Goal: Task Accomplishment & Management: Use online tool/utility

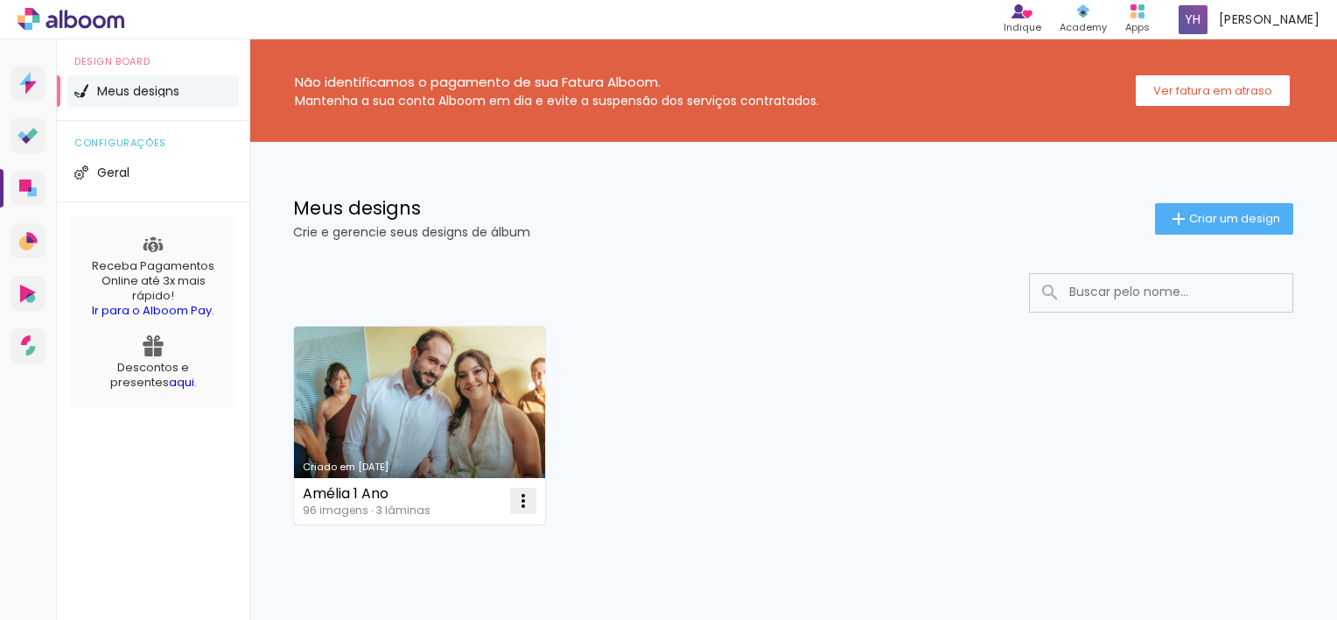
click at [527, 499] on iron-icon at bounding box center [523, 500] width 21 height 21
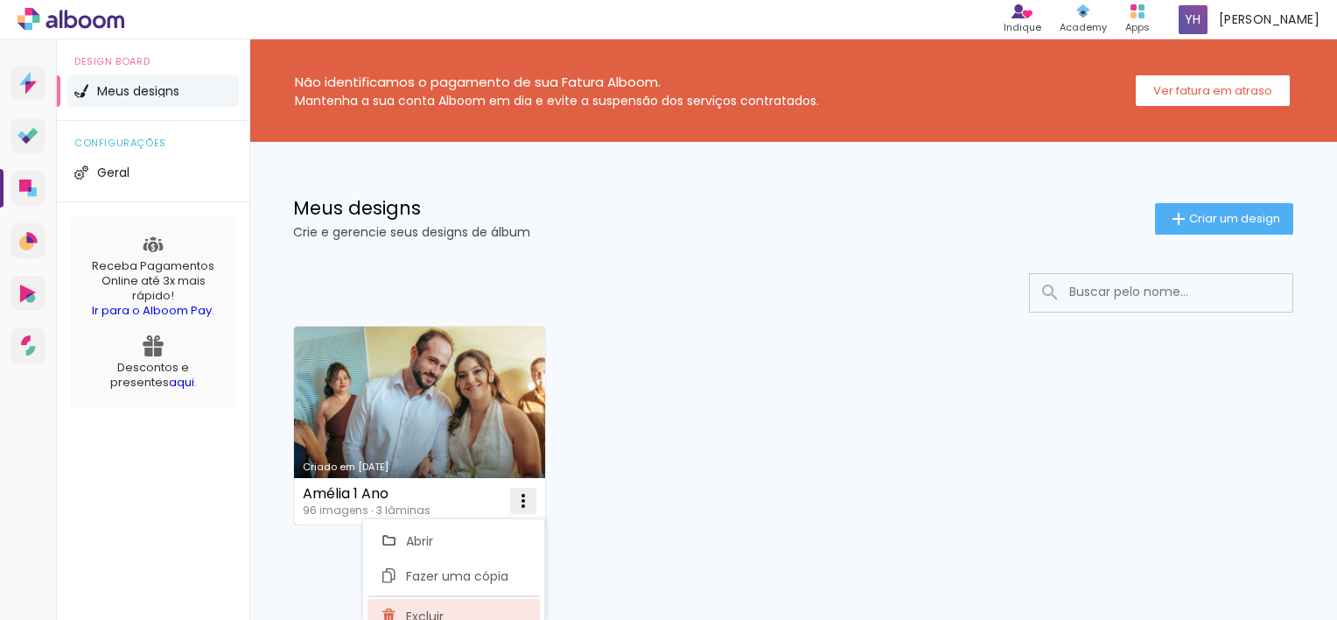
click at [459, 616] on paper-item "Excluir" at bounding box center [454, 616] width 172 height 35
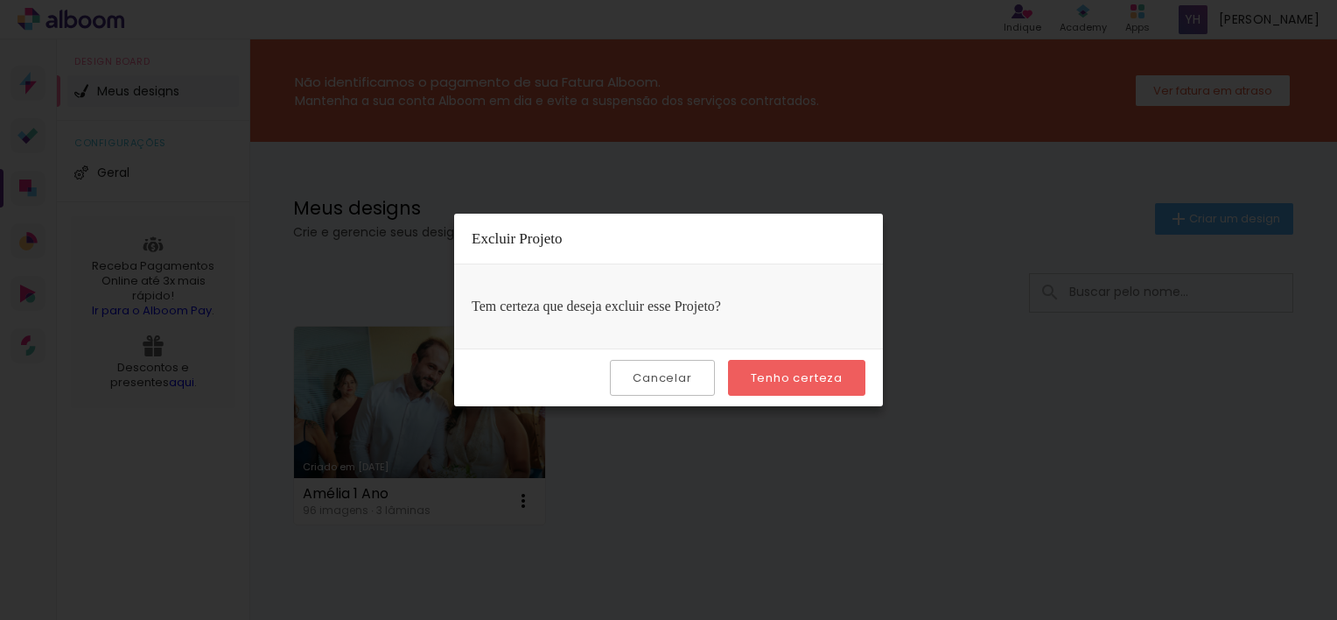
click at [0, 0] on slot "Tenho certeza" at bounding box center [0, 0] width 0 height 0
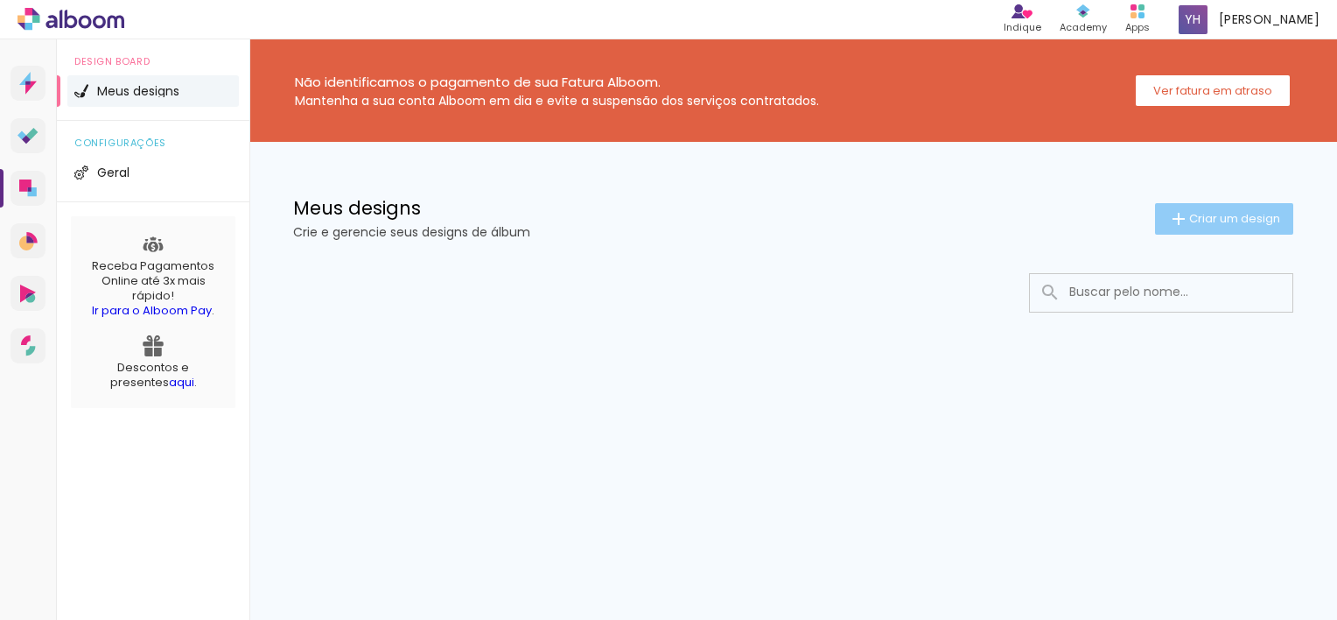
click at [1182, 221] on iron-icon at bounding box center [1178, 218] width 21 height 21
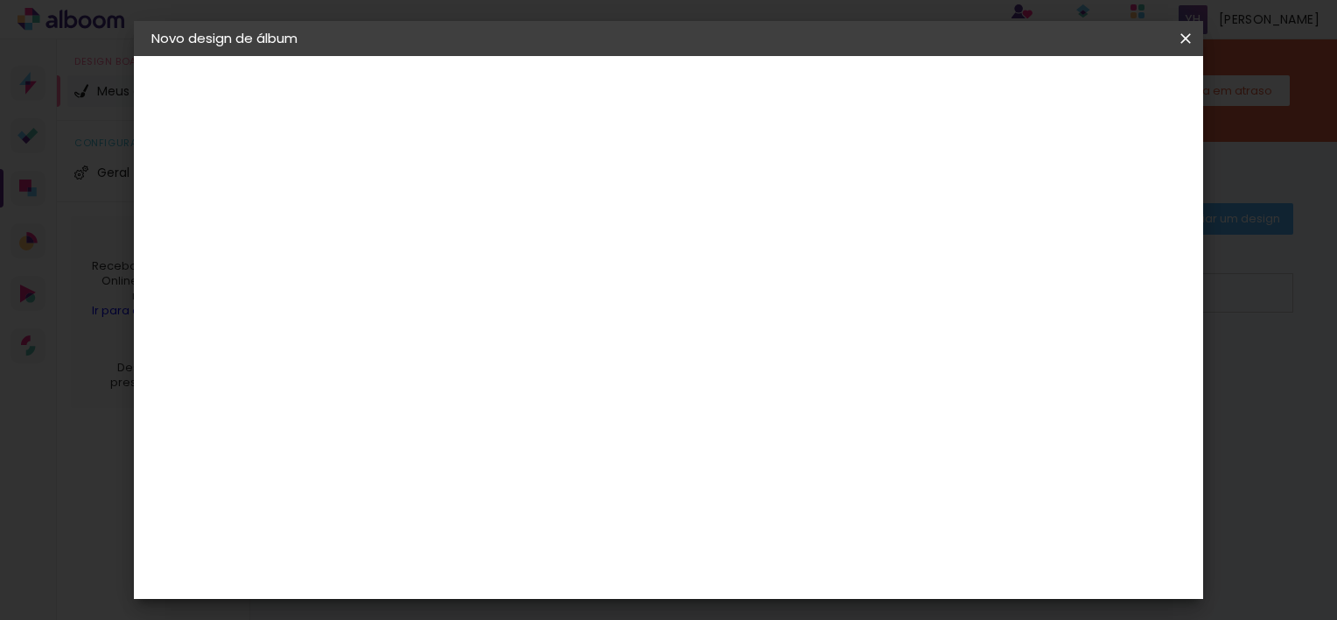
click at [438, 231] on input at bounding box center [438, 234] width 0 height 27
type input "Manu 1 Ano"
type paper-input "Manu 1 Ano"
click at [617, 102] on paper-button "Avançar" at bounding box center [574, 93] width 86 height 30
click at [536, 326] on input at bounding box center [482, 333] width 177 height 22
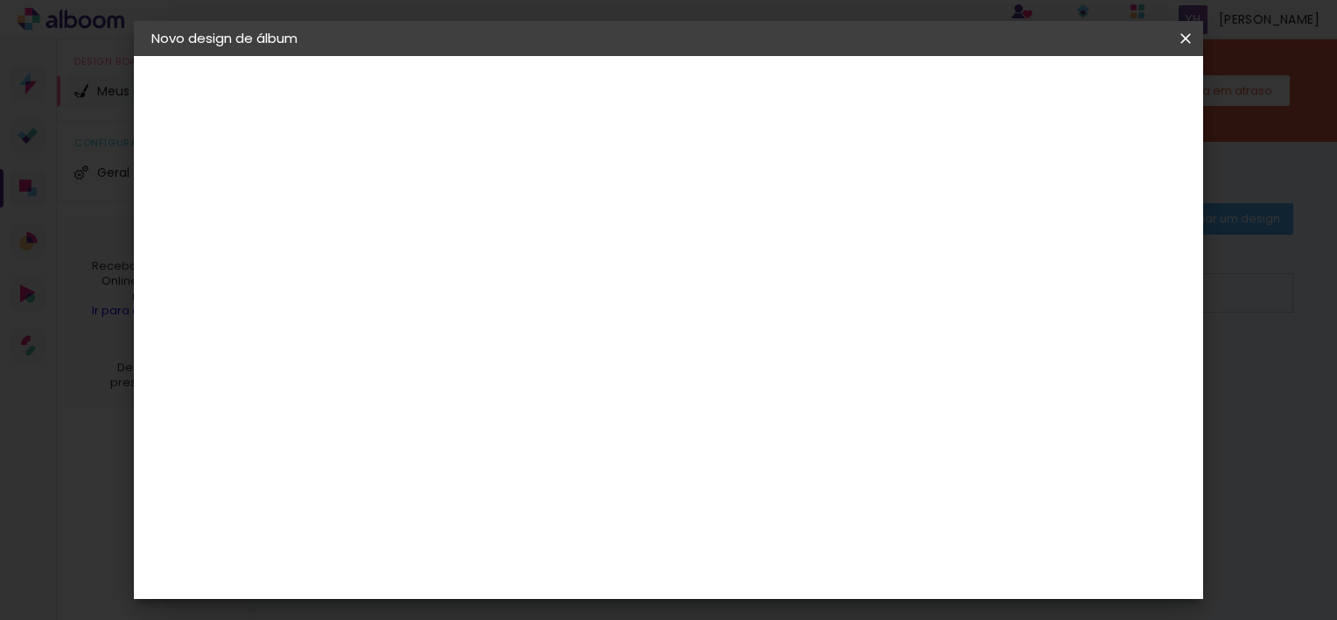
click at [546, 330] on input at bounding box center [482, 333] width 177 height 22
type input "foto 15"
type paper-input "foto 15"
click at [457, 396] on div "Foto 15" at bounding box center [441, 399] width 32 height 28
click at [452, 392] on div "Foto 15" at bounding box center [441, 399] width 32 height 28
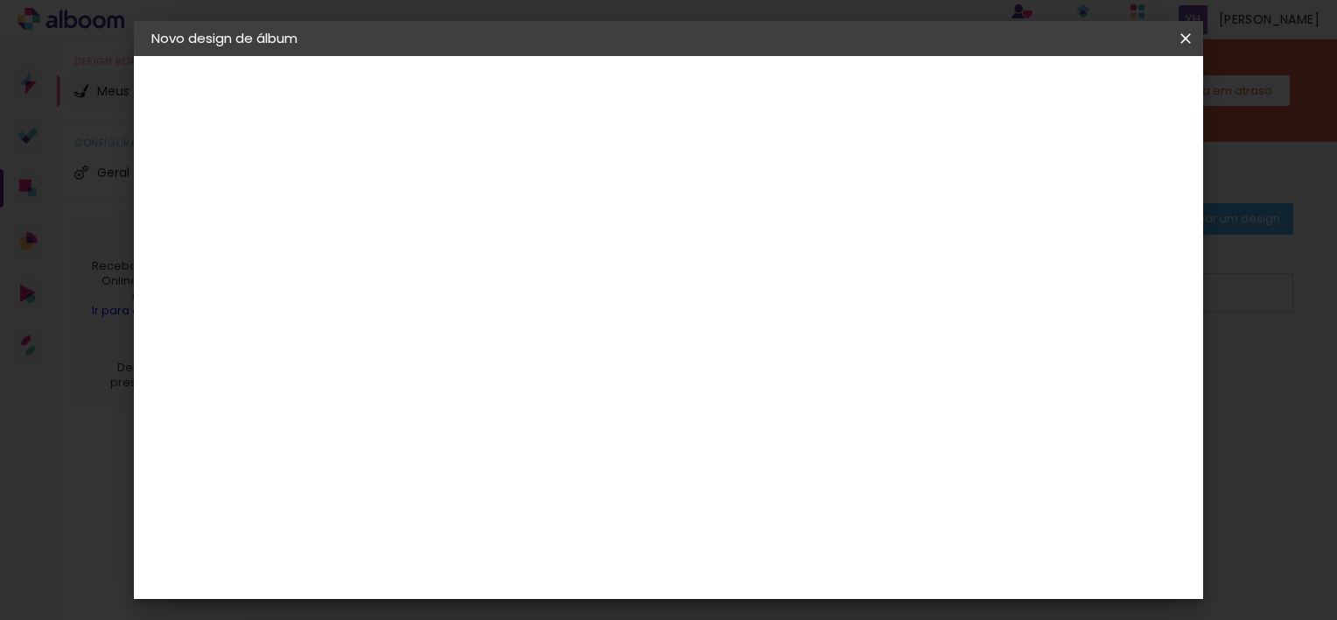
click at [0, 0] on slot "Tamanho Livre" at bounding box center [0, 0] width 0 height 0
click at [0, 0] on slot "Avançar" at bounding box center [0, 0] width 0 height 0
click at [468, 202] on div "mm" at bounding box center [470, 200] width 28 height 14
type input "1"
type paper-input "1"
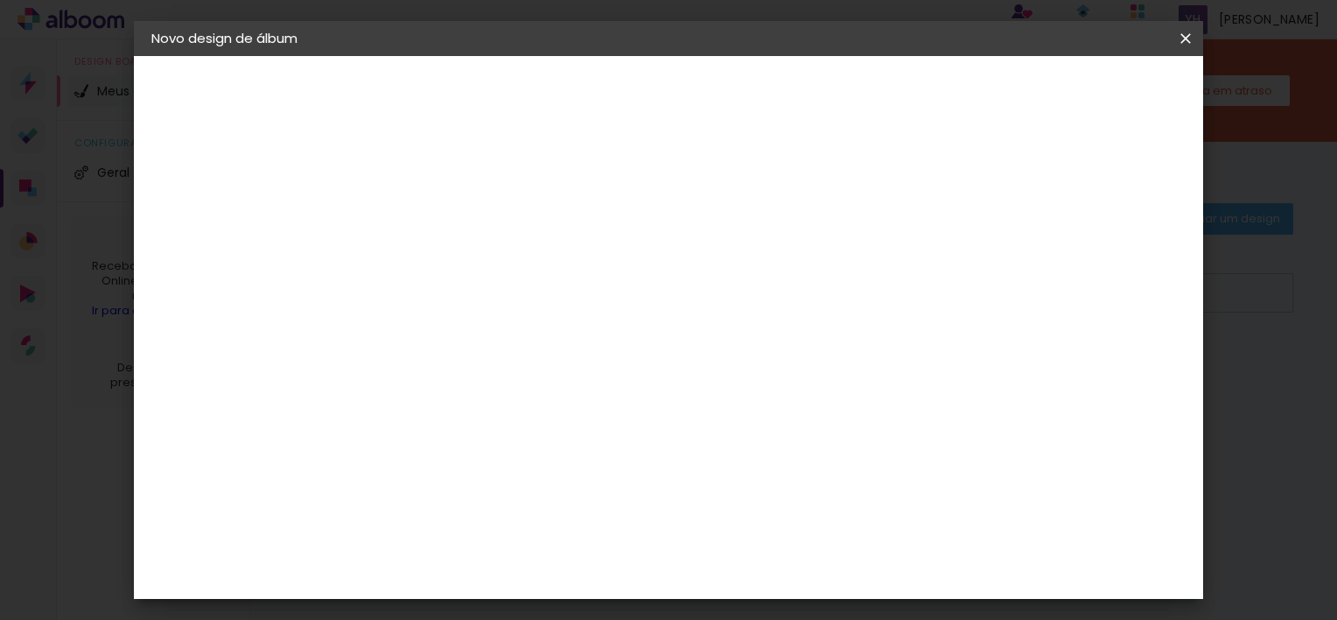
click at [445, 207] on input "1" at bounding box center [426, 201] width 60 height 22
type input "2"
type paper-input "2"
click at [446, 193] on input "2" at bounding box center [426, 201] width 60 height 22
click at [238, 228] on paper-button "Tamanho livre" at bounding box center [247, 216] width 192 height 35
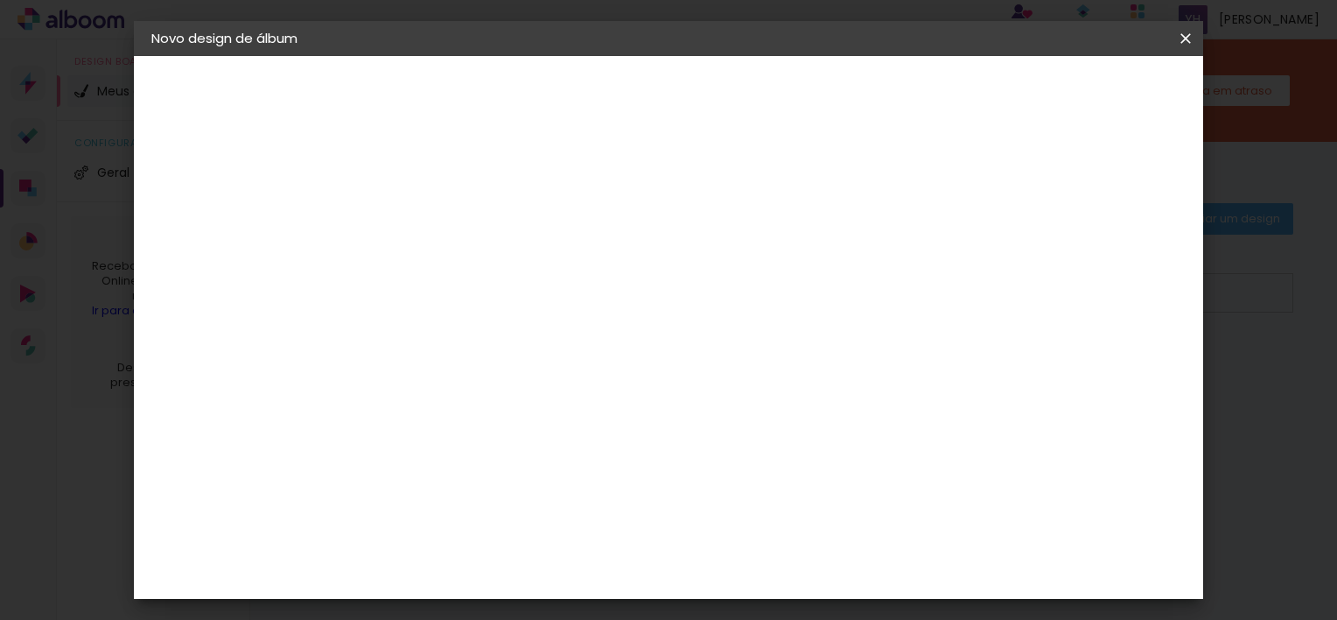
click at [0, 0] on slot "Tamanho Livre" at bounding box center [0, 0] width 0 height 0
click at [719, 263] on paper-item "Tamanho Livre" at bounding box center [641, 266] width 156 height 39
click at [593, 266] on iron-icon at bounding box center [582, 266] width 21 height 21
click at [0, 0] on slot "Avançar" at bounding box center [0, 0] width 0 height 0
click at [990, 204] on div at bounding box center [982, 201] width 16 height 16
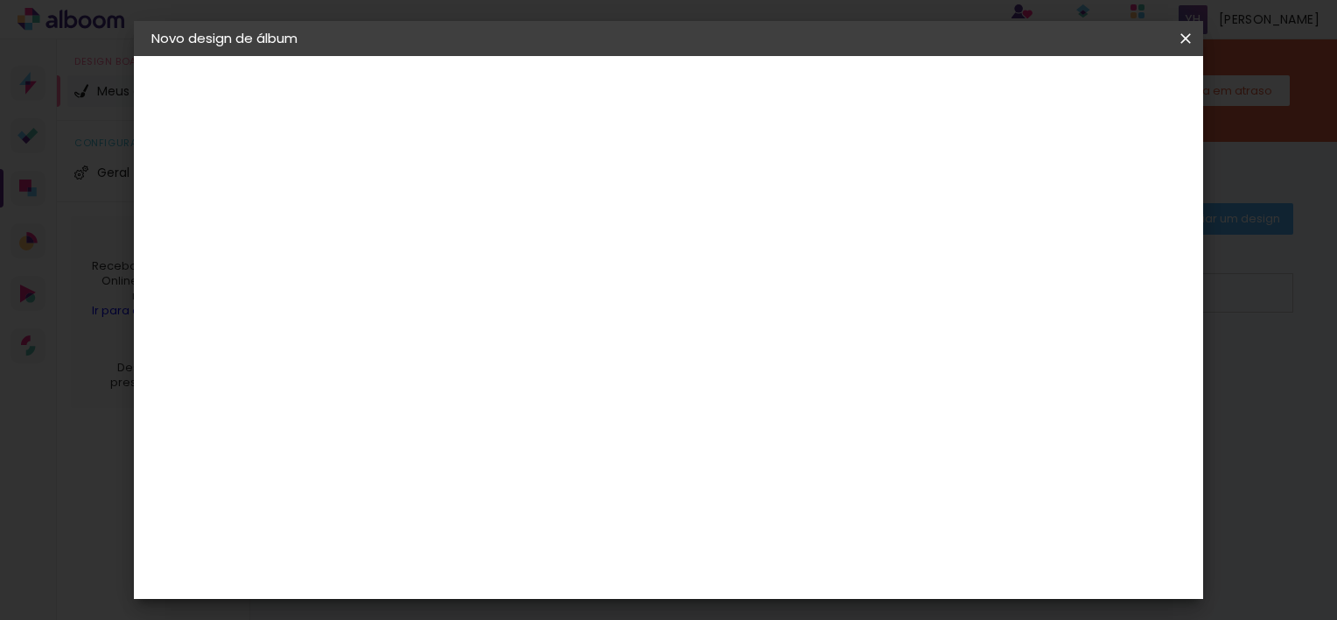
type paper-checkbox "on"
click at [990, 204] on div at bounding box center [982, 201] width 16 height 16
click at [1076, 99] on span "Iniciar design" at bounding box center [1037, 93] width 80 height 12
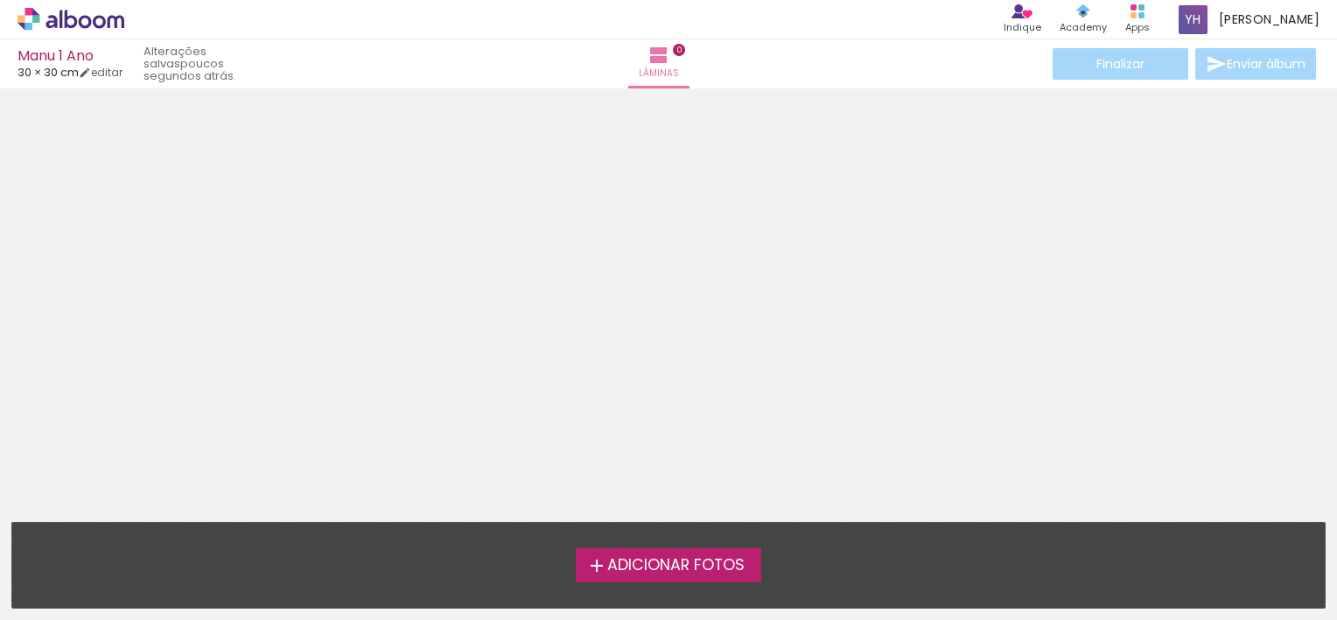
click at [720, 551] on label "Adicionar Fotos" at bounding box center [669, 564] width 186 height 33
click at [0, 0] on input "file" at bounding box center [0, 0] width 0 height 0
click at [679, 571] on span "Adicionar Fotos" at bounding box center [675, 566] width 137 height 16
click at [0, 0] on input "file" at bounding box center [0, 0] width 0 height 0
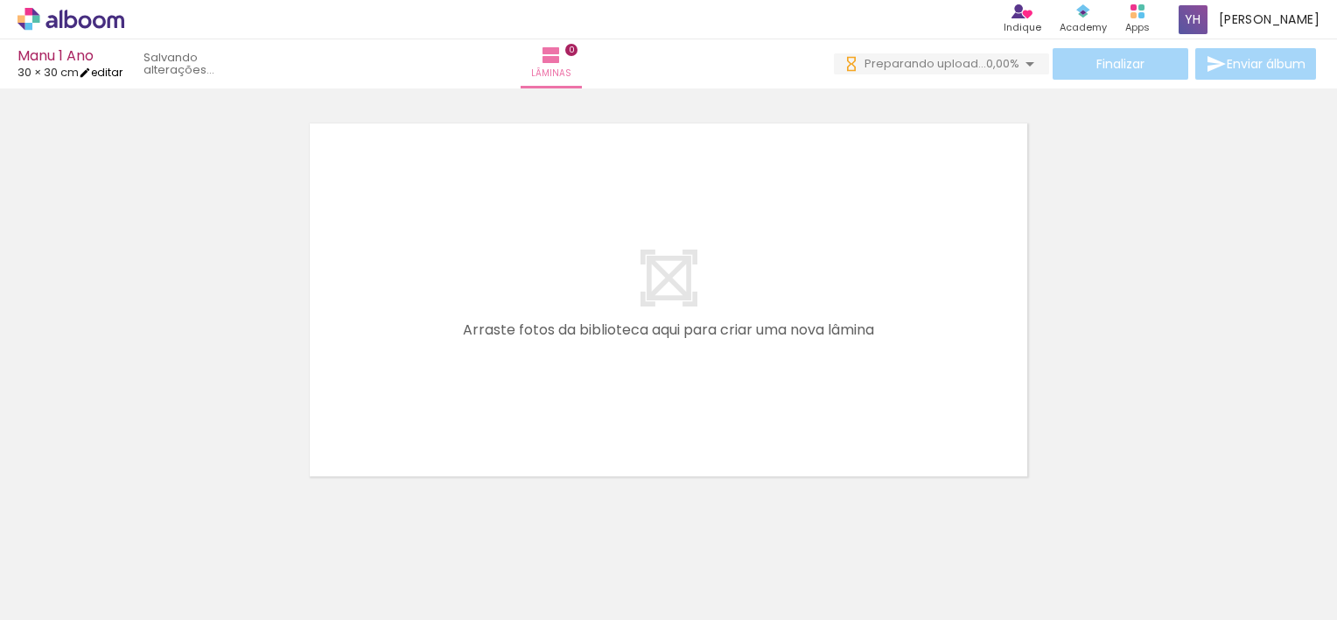
click at [123, 70] on link "editar" at bounding box center [101, 72] width 44 height 15
click at [106, 69] on link "editar" at bounding box center [101, 72] width 44 height 15
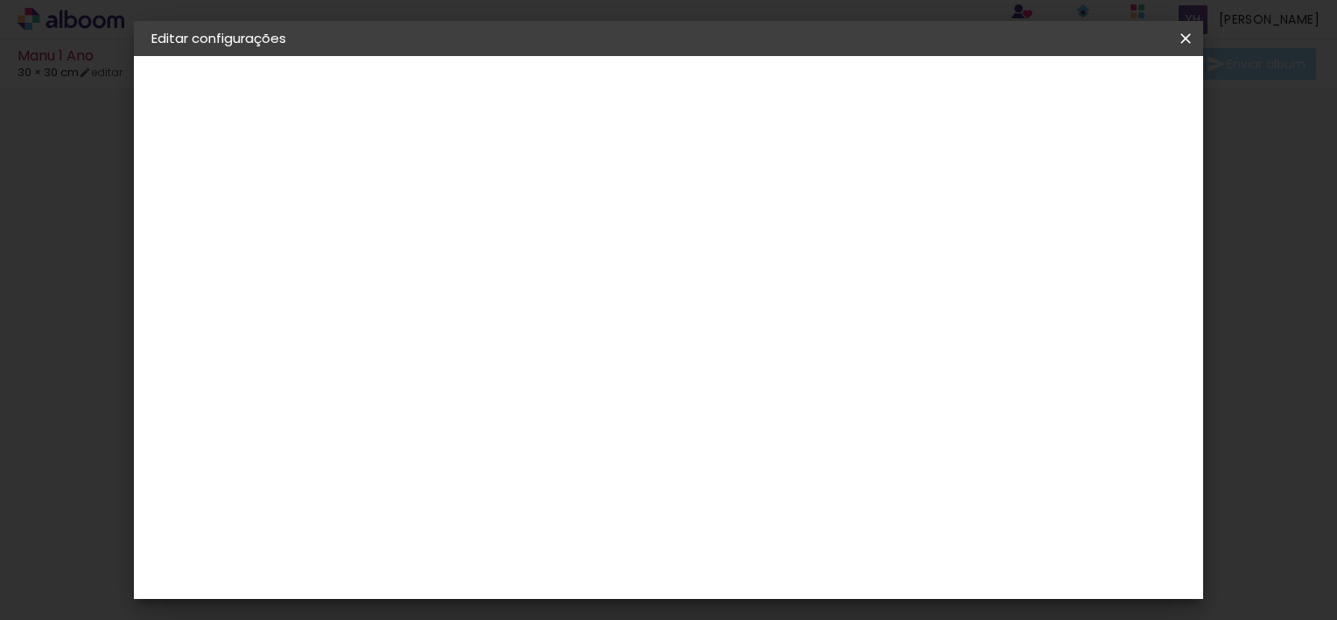
type input "30"
type input "60"
click at [170, 256] on iron-icon at bounding box center [170, 255] width 21 height 21
click at [457, 539] on div "Foto 15" at bounding box center [441, 553] width 32 height 28
click at [209, 172] on div "2. Especificações" at bounding box center [247, 179] width 192 height 21
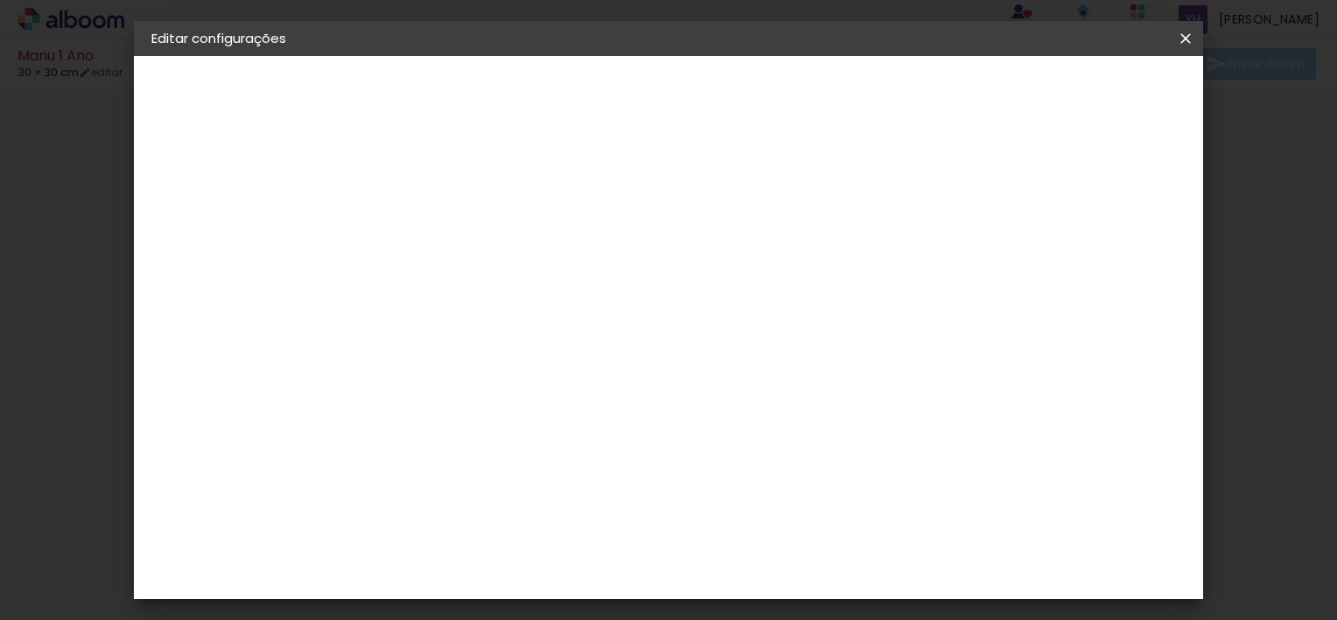
click at [765, 255] on paper-item "Tamanho Livre" at bounding box center [681, 266] width 168 height 39
click at [627, 264] on iron-icon at bounding box center [616, 266] width 21 height 21
click at [0, 0] on slot "Avançar" at bounding box center [0, 0] width 0 height 0
click at [732, 283] on div "30 cm" at bounding box center [677, 274] width 200 height 44
click at [704, 272] on div "30 cm" at bounding box center [677, 274] width 200 height 44
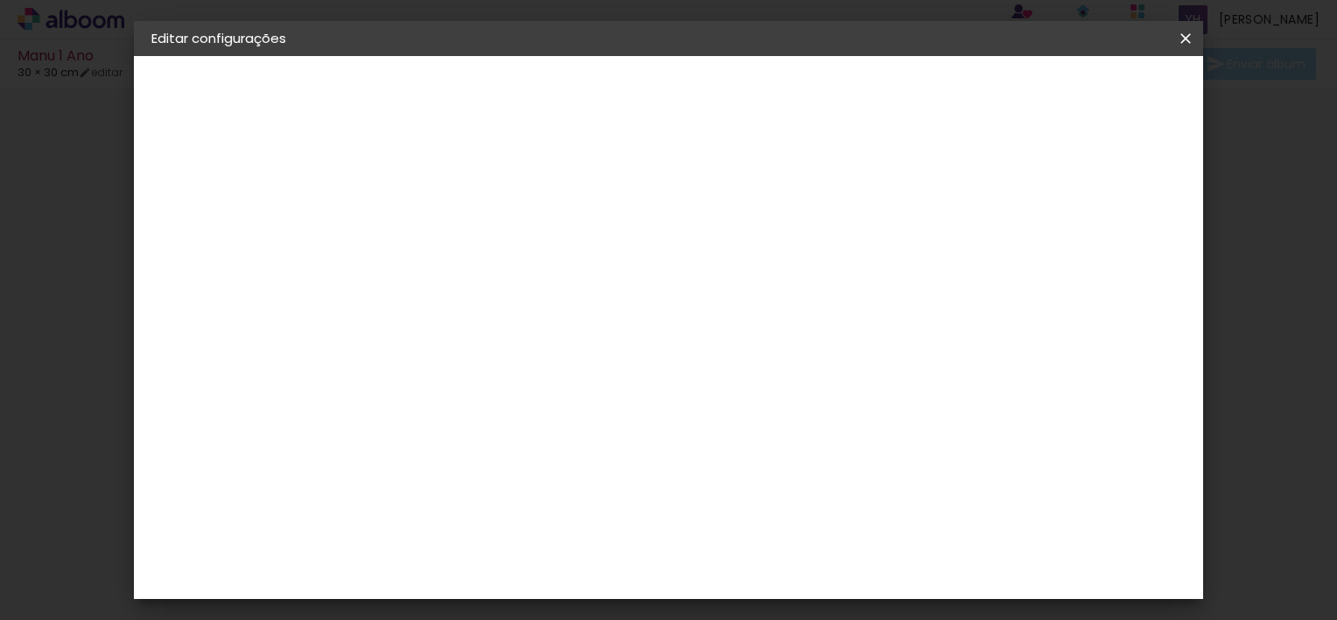
click at [637, 257] on div "30 cm" at bounding box center [677, 274] width 200 height 44
click at [985, 279] on paper-input-container "5 mm" at bounding box center [1004, 265] width 70 height 44
click at [686, 273] on span "cm" at bounding box center [691, 274] width 21 height 26
click at [178, 210] on iron-icon at bounding box center [170, 216] width 21 height 21
click at [448, 245] on input at bounding box center [482, 246] width 177 height 22
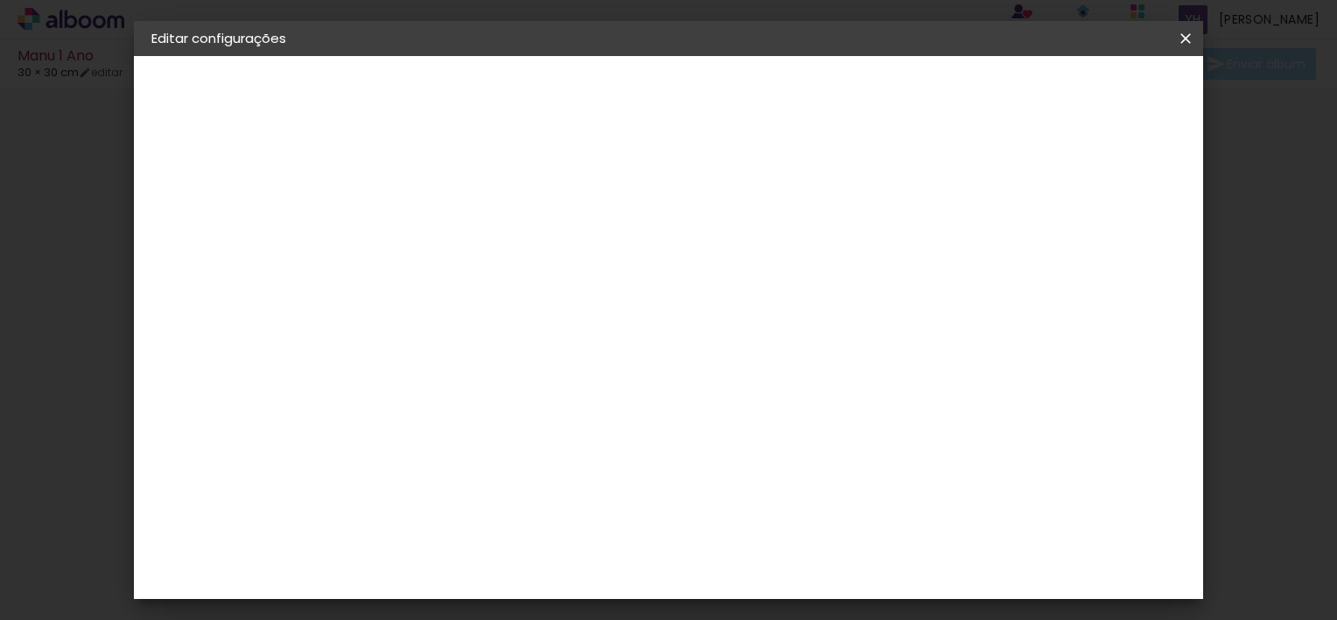
type input "foto 15"
type paper-input "foto 15"
click at [435, 398] on div "Foto 15" at bounding box center [441, 399] width 32 height 28
click at [0, 0] on slot "Avançar" at bounding box center [0, 0] width 0 height 0
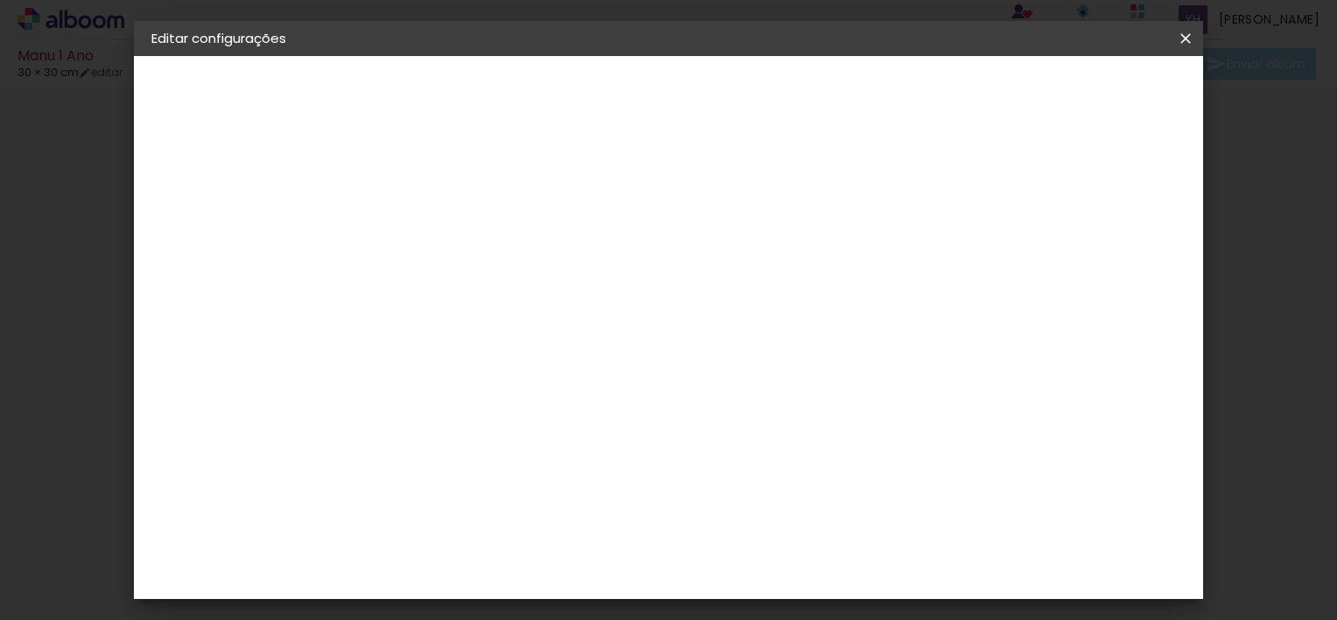
click at [0, 0] on slot "Avançar" at bounding box center [0, 0] width 0 height 0
click at [895, 102] on paper-button "Salvar configurações" at bounding box center [818, 99] width 153 height 42
click at [779, 196] on div at bounding box center [771, 189] width 16 height 16
type paper-checkbox "on"
click at [878, 94] on span "Salvar configurações" at bounding box center [819, 99] width 118 height 25
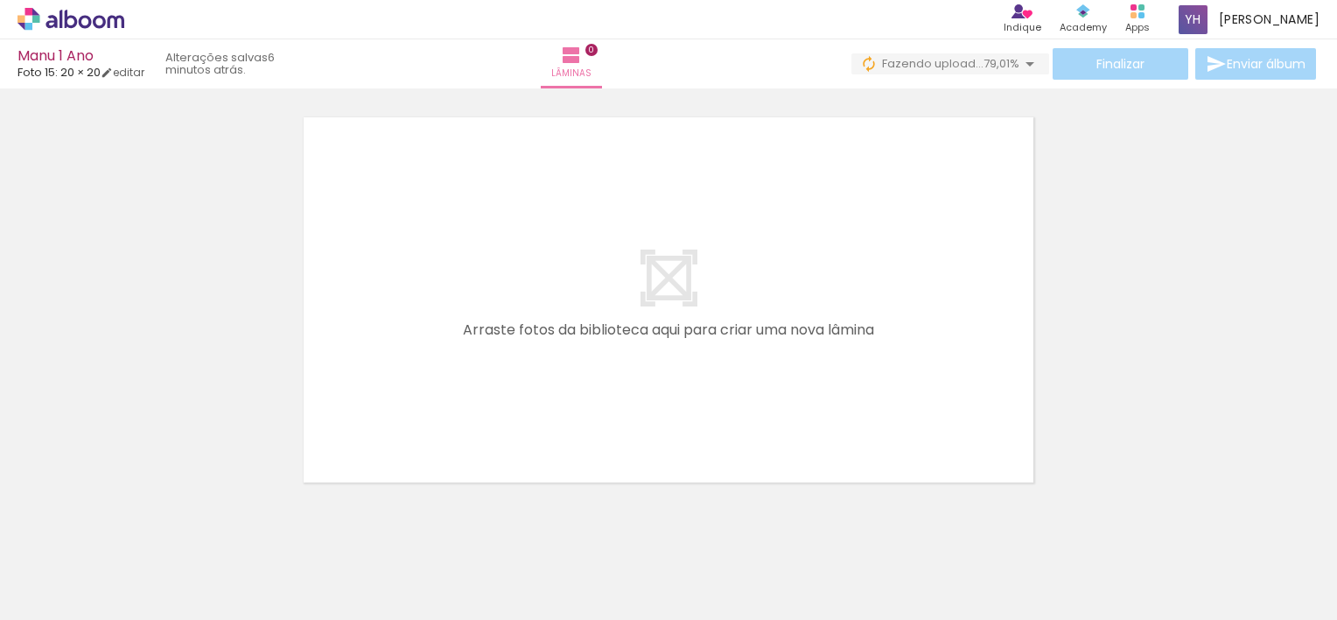
click at [74, 599] on span "Adicionar Fotos" at bounding box center [62, 595] width 53 height 19
click at [0, 0] on input "file" at bounding box center [0, 0] width 0 height 0
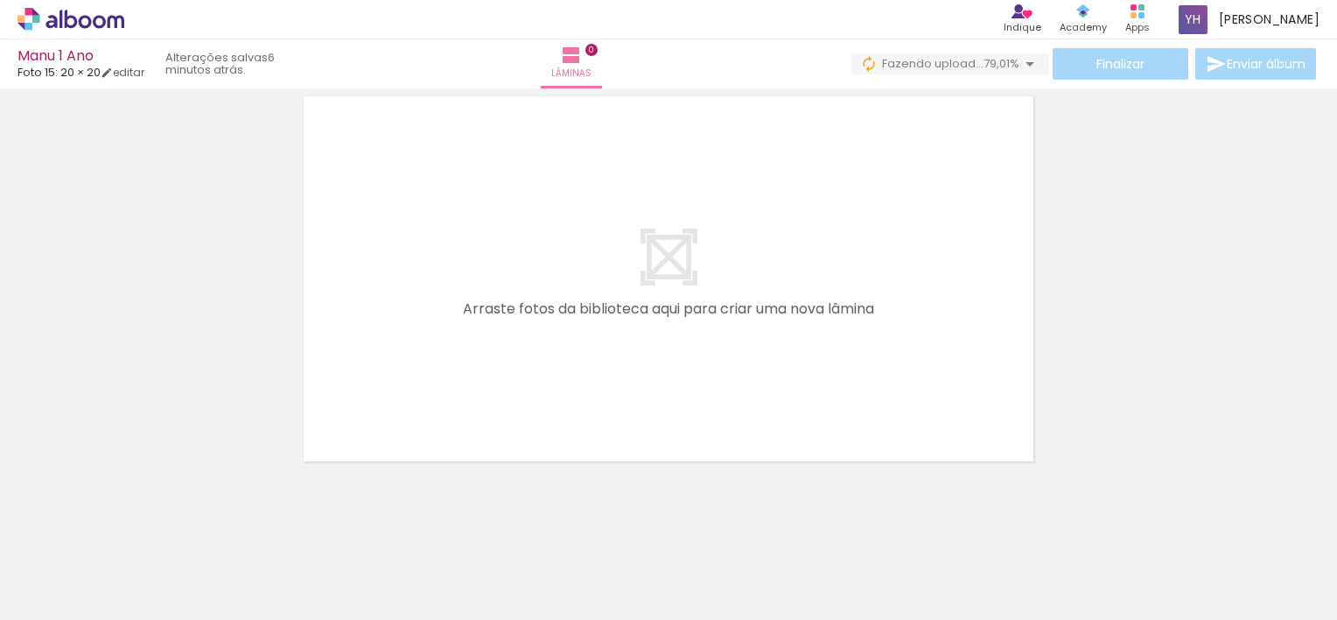
scroll to position [55, 0]
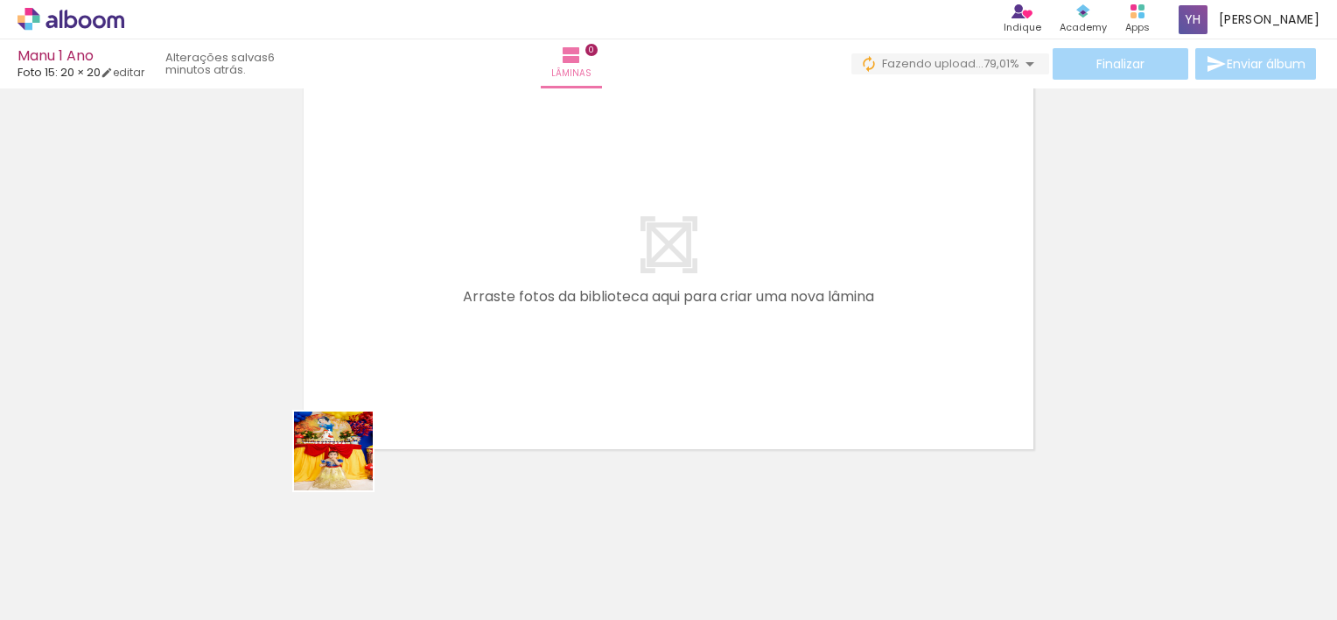
drag, startPoint x: 158, startPoint y: 555, endPoint x: 518, endPoint y: 350, distance: 414.7
click at [518, 350] on quentale-workspace at bounding box center [668, 310] width 1337 height 620
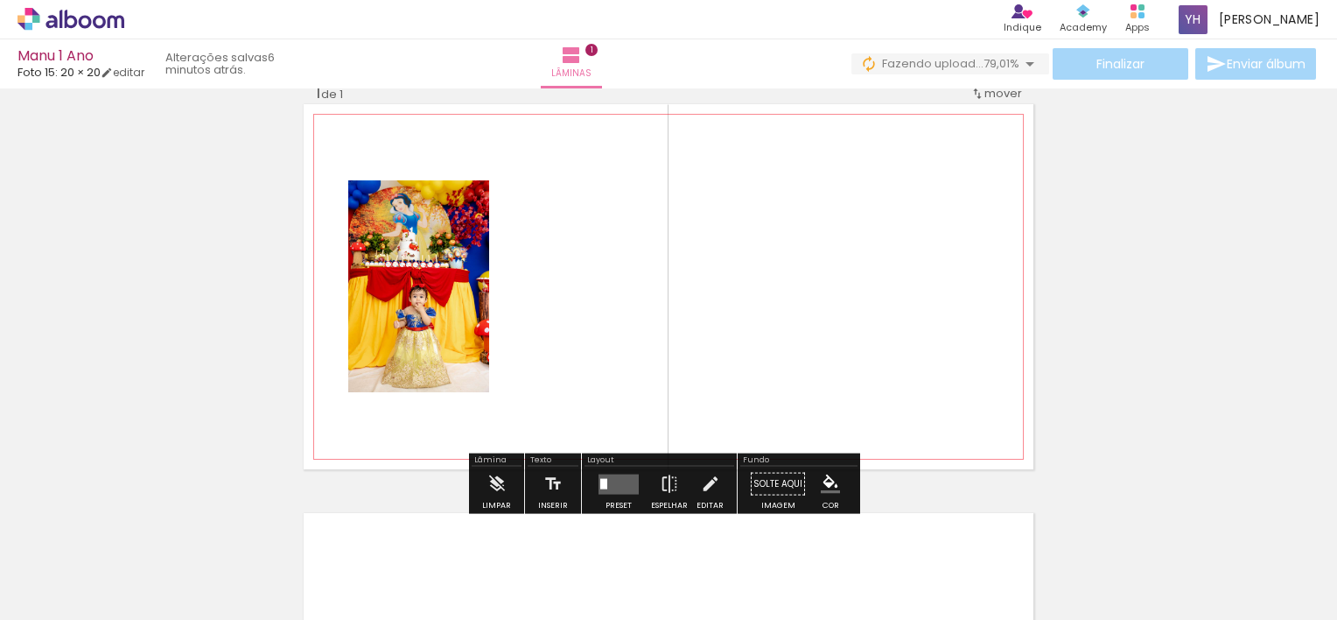
scroll to position [22, 0]
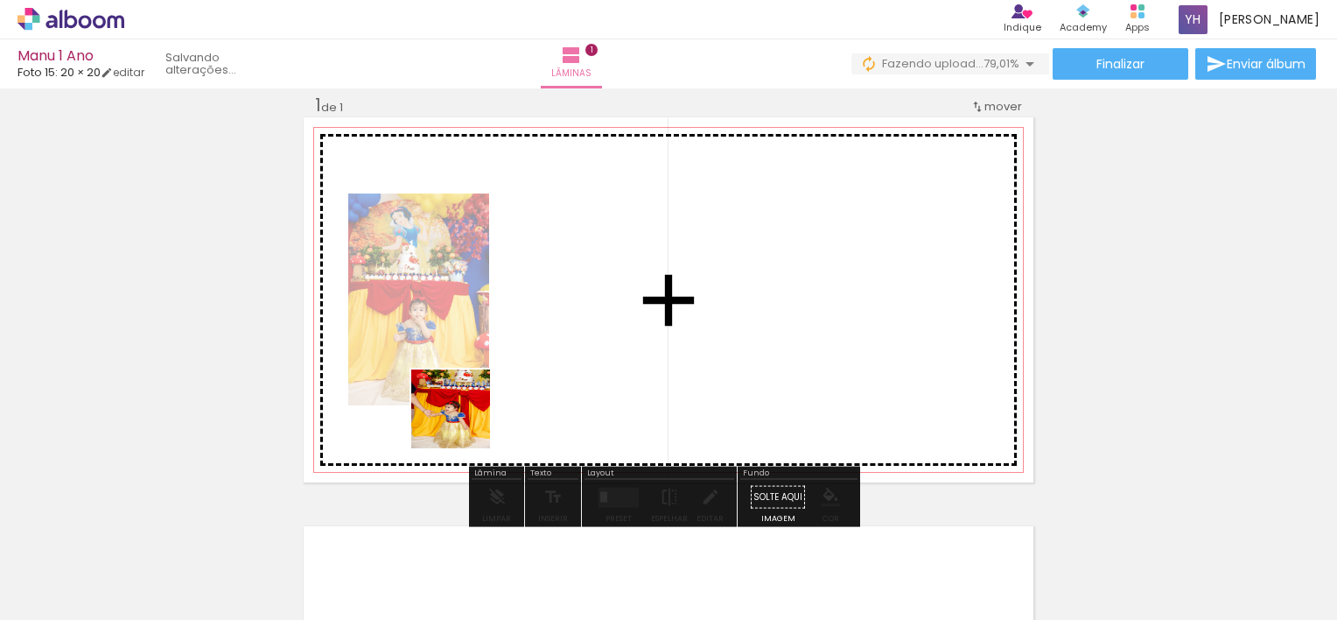
drag, startPoint x: 291, startPoint y: 542, endPoint x: 644, endPoint y: 301, distance: 427.7
click at [644, 301] on quentale-workspace at bounding box center [668, 310] width 1337 height 620
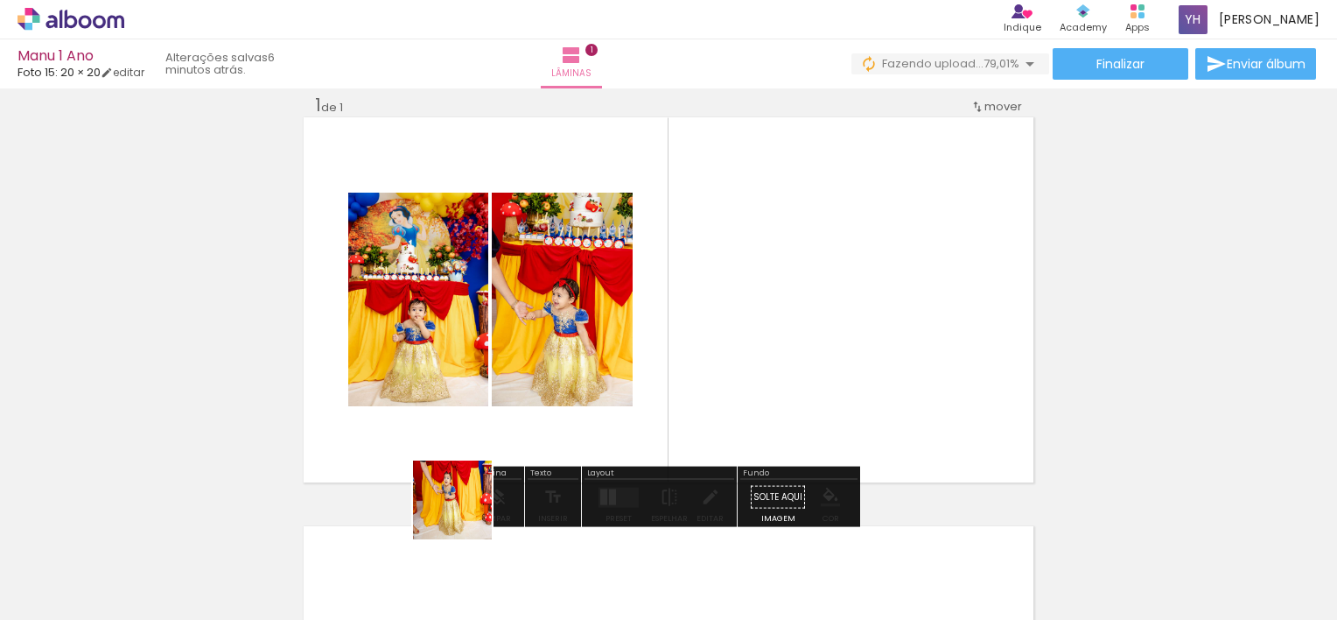
drag, startPoint x: 390, startPoint y: 553, endPoint x: 945, endPoint y: 222, distance: 646.0
click at [945, 222] on quentale-workspace at bounding box center [668, 310] width 1337 height 620
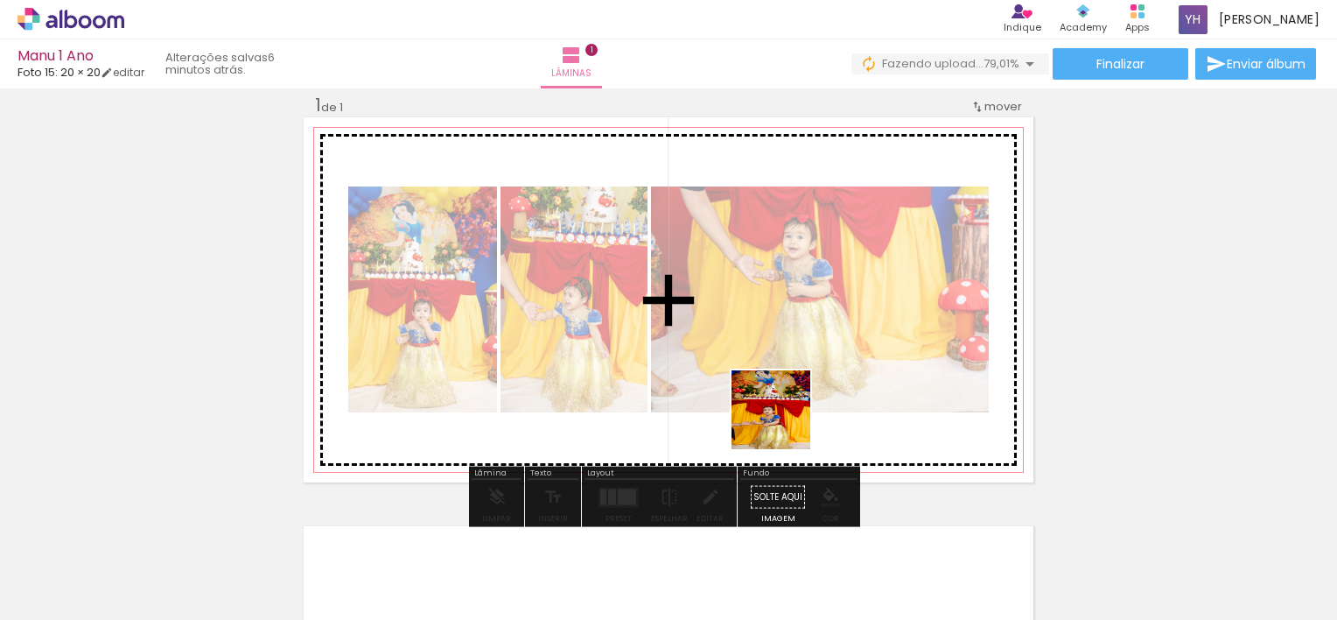
drag, startPoint x: 487, startPoint y: 557, endPoint x: 789, endPoint y: 417, distance: 332.5
click at [789, 417] on quentale-workspace at bounding box center [668, 310] width 1337 height 620
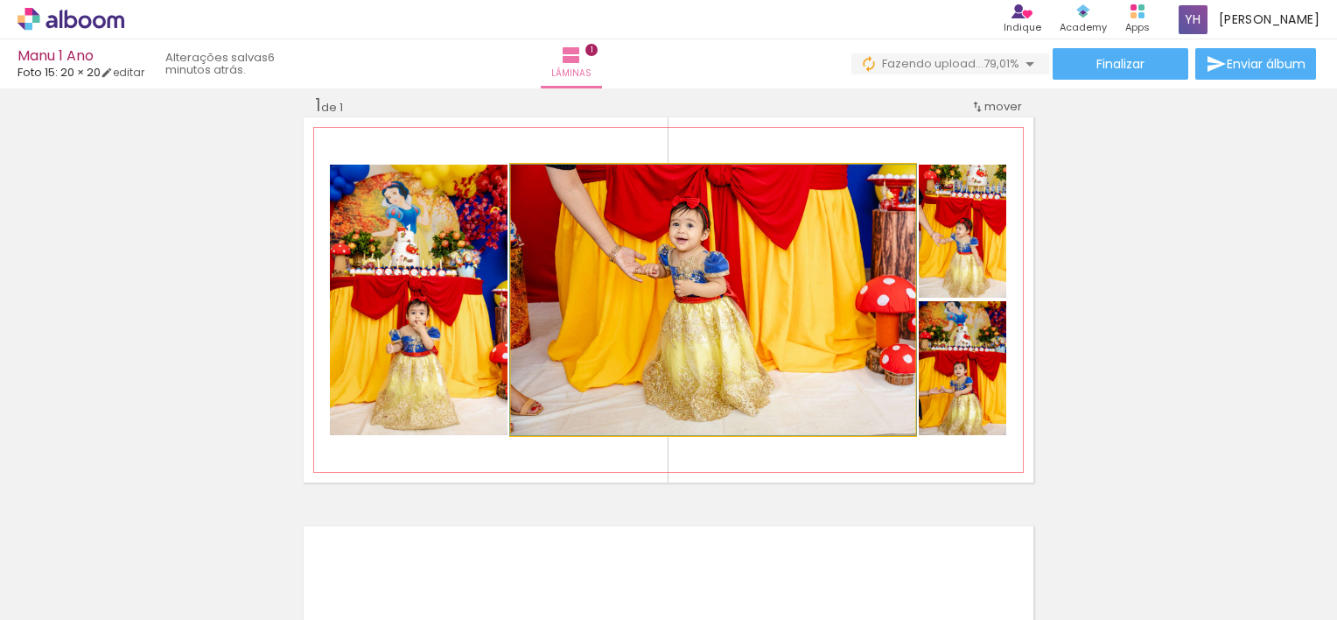
click at [550, 191] on div at bounding box center [552, 183] width 28 height 28
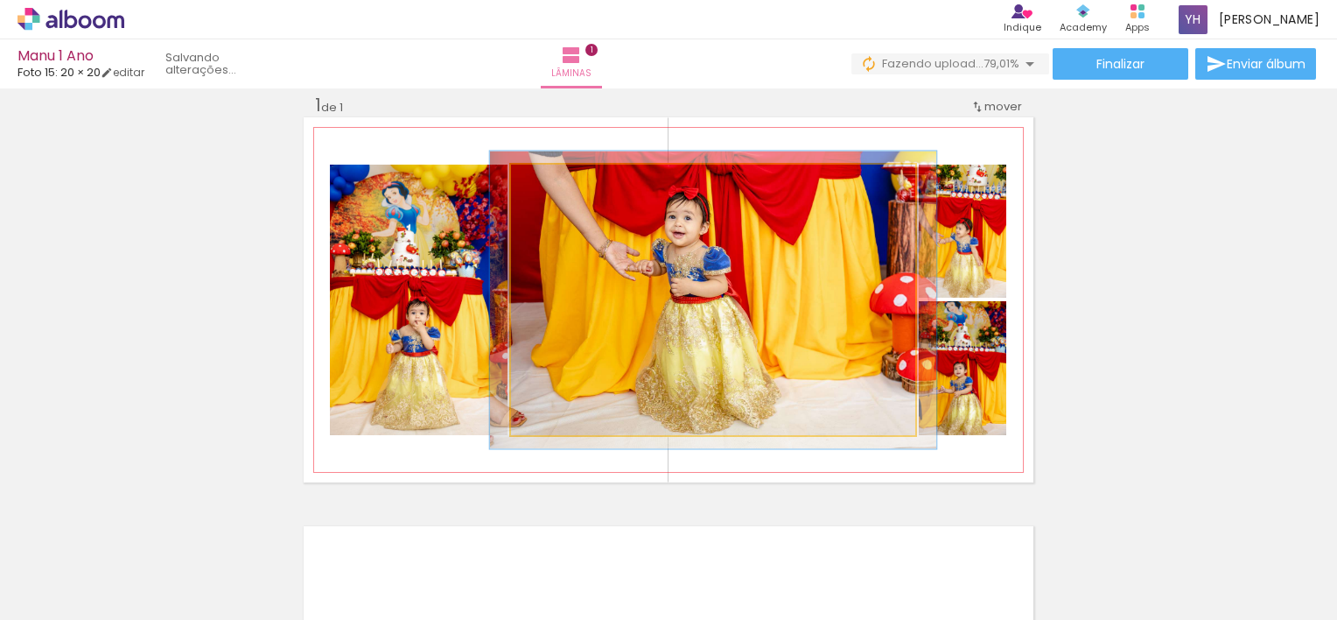
type paper-slider "110"
click at [552, 184] on div at bounding box center [558, 183] width 16 height 16
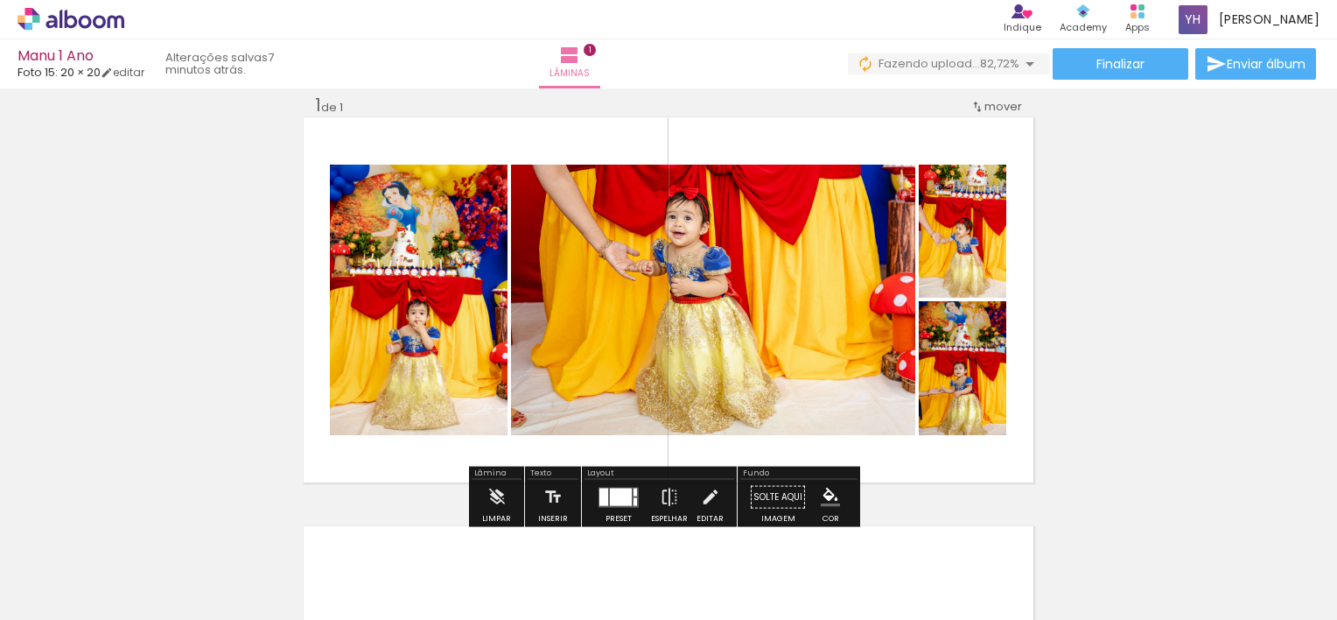
click at [1175, 226] on div "Inserir lâmina 1 de 1" at bounding box center [668, 482] width 1337 height 818
click at [992, 108] on span "mover" at bounding box center [1004, 106] width 38 height 17
click at [1162, 128] on div "Inserir lâmina 1 de 1" at bounding box center [668, 482] width 1337 height 818
click at [986, 104] on span "mover" at bounding box center [1004, 106] width 38 height 17
click at [1096, 116] on div "Inserir lâmina 1 de 1" at bounding box center [668, 482] width 1337 height 818
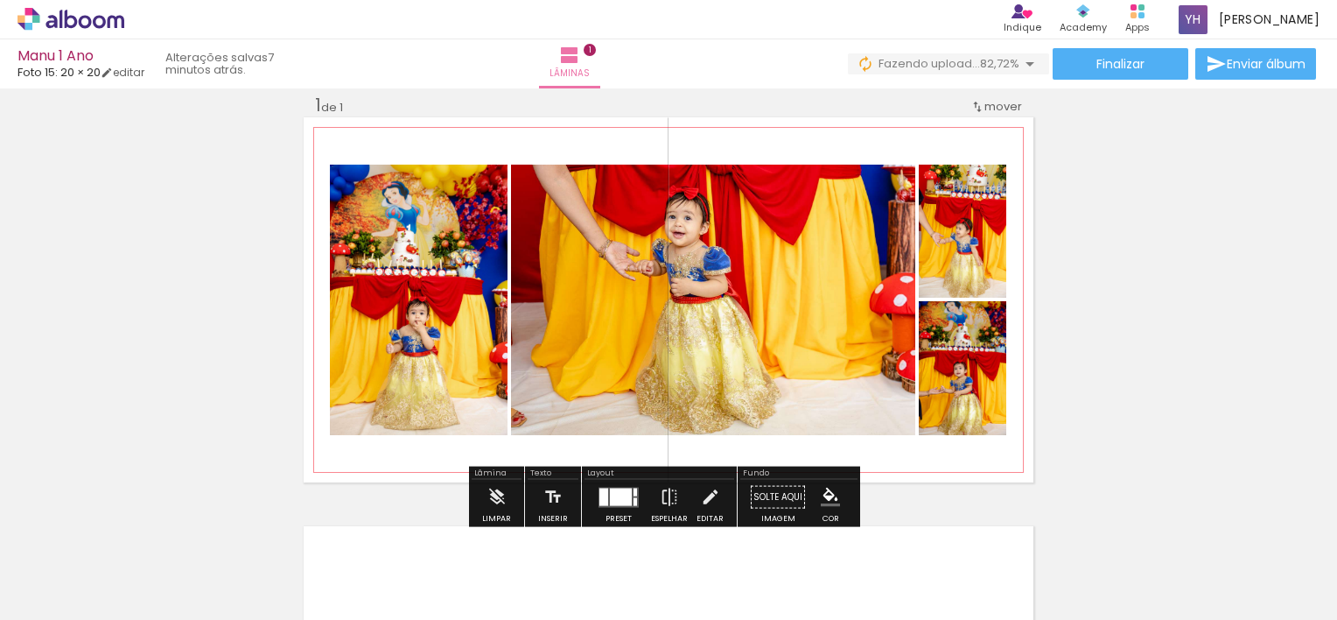
scroll to position [109, 0]
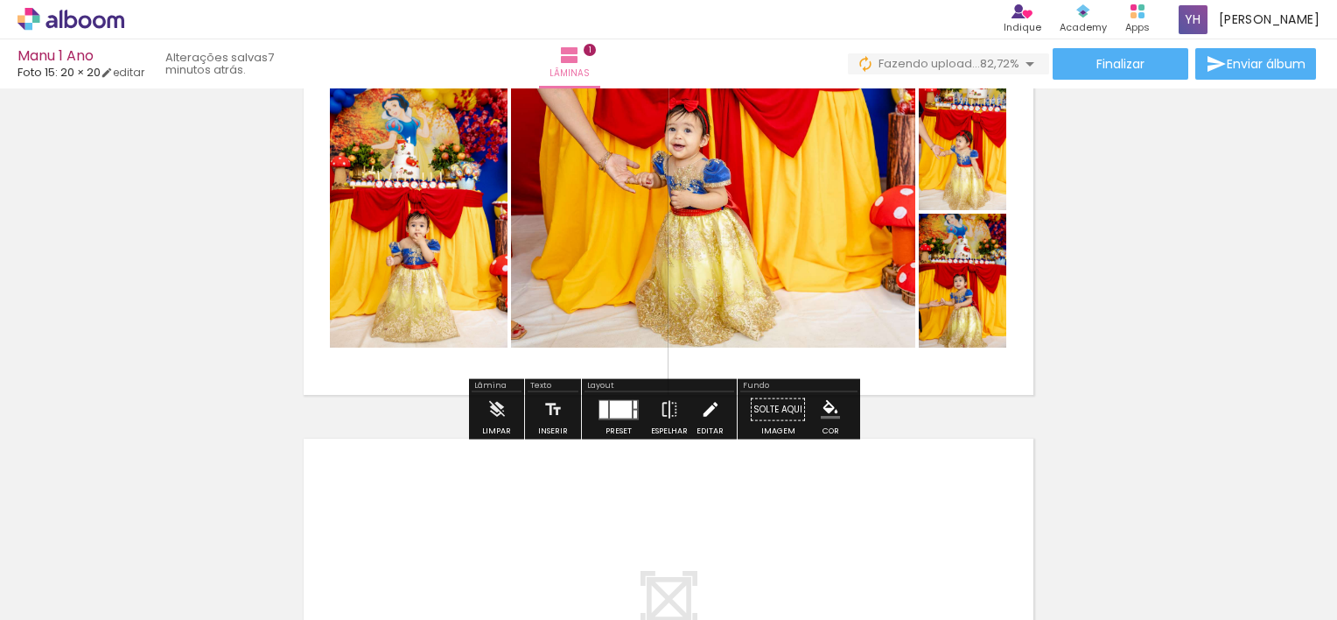
click at [702, 423] on iron-icon at bounding box center [710, 409] width 19 height 35
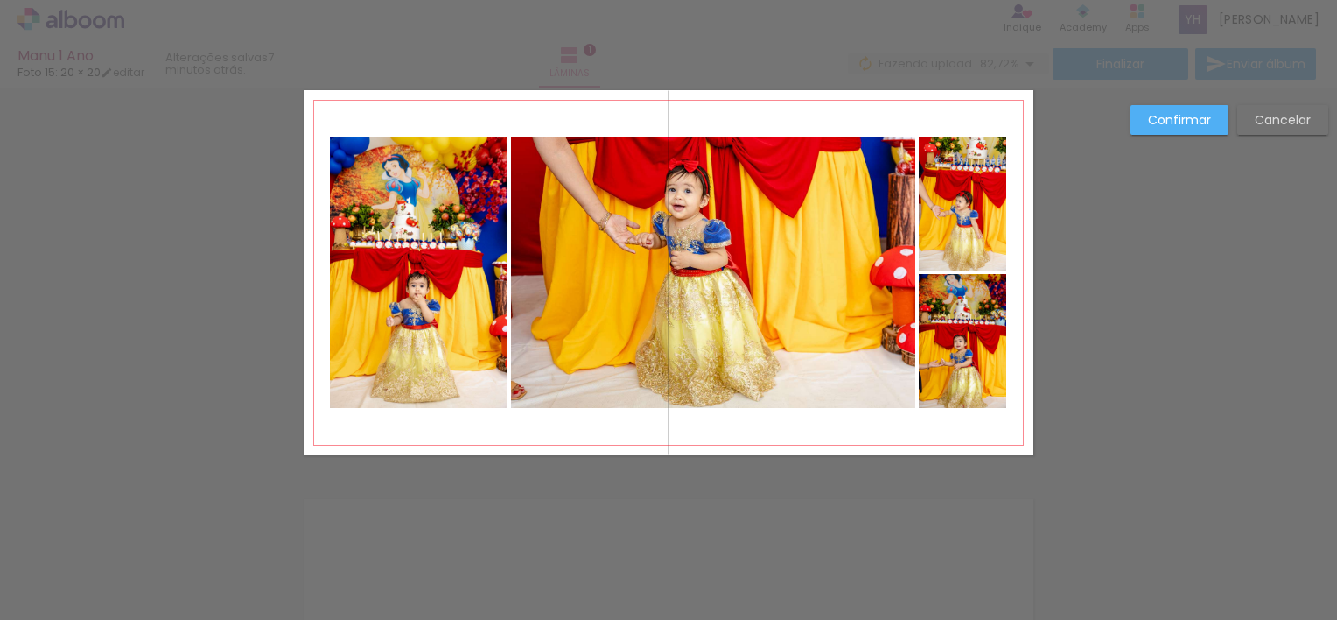
scroll to position [22, 0]
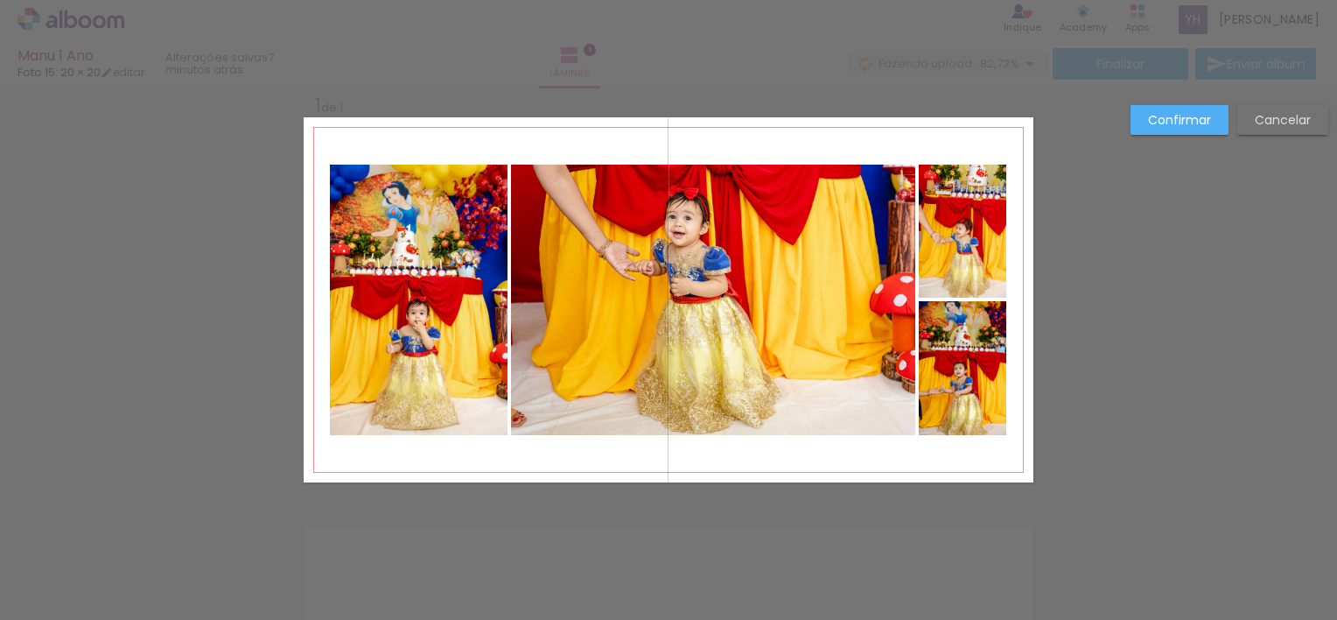
click at [0, 0] on slot "Cancelar" at bounding box center [0, 0] width 0 height 0
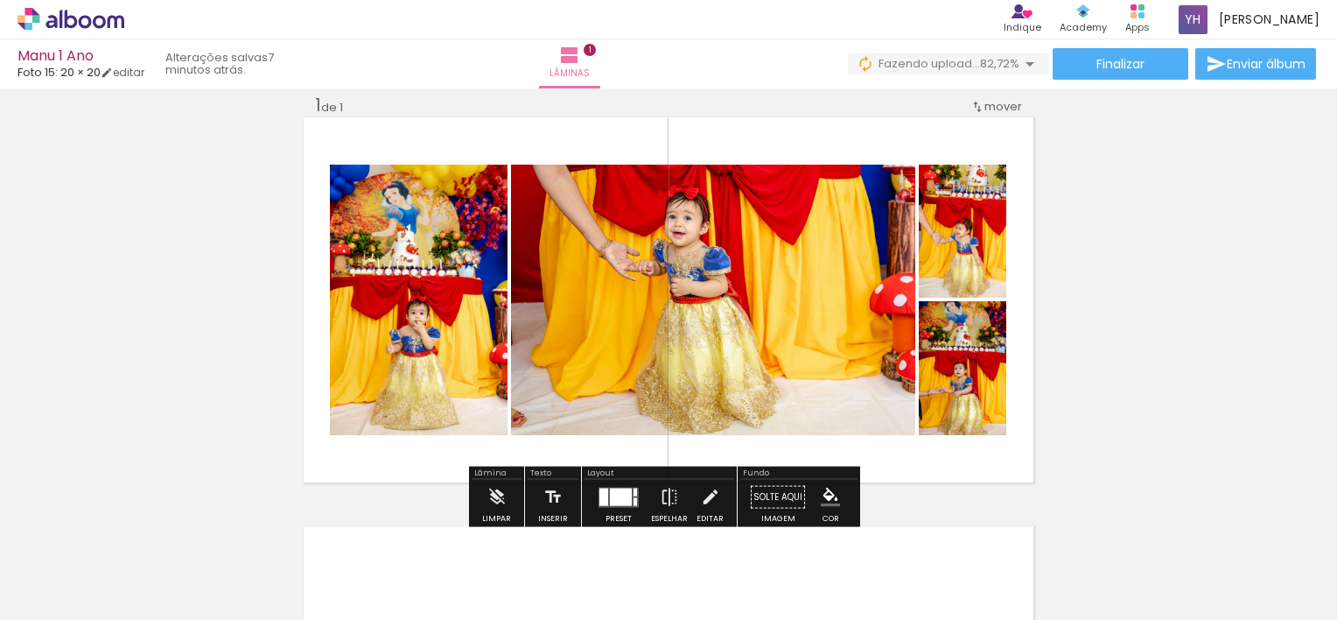
click at [1247, 401] on div "Inserir lâmina 1 de 1" at bounding box center [668, 482] width 1337 height 818
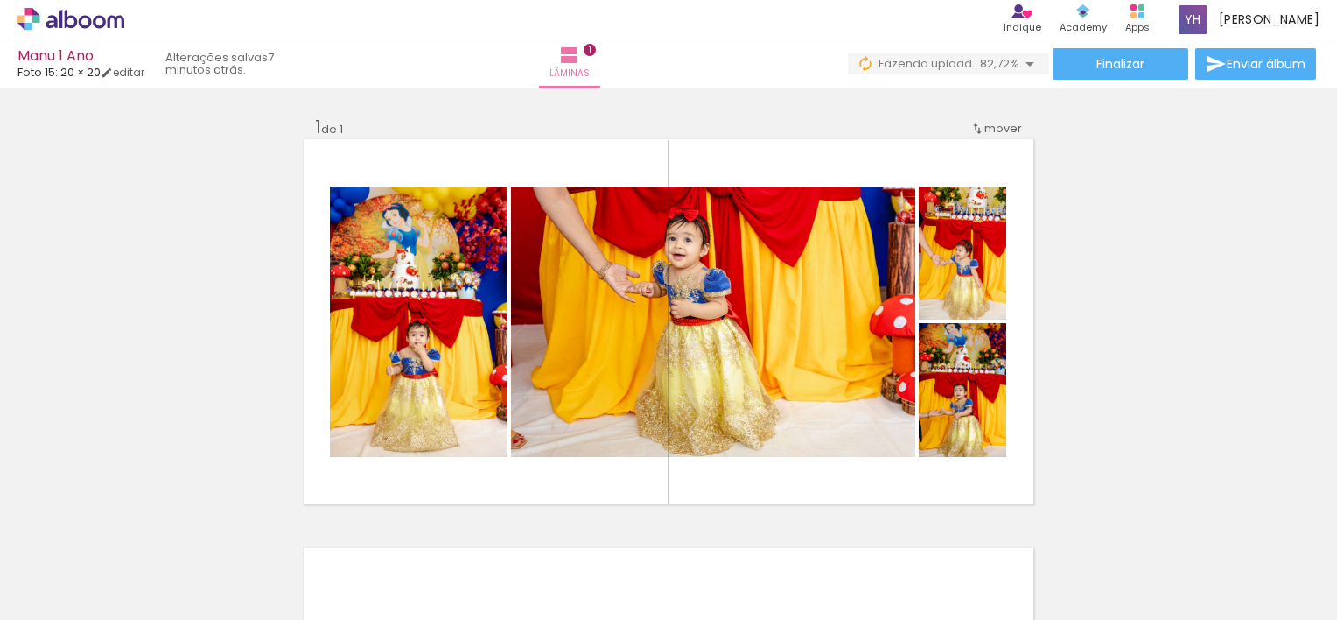
scroll to position [263, 0]
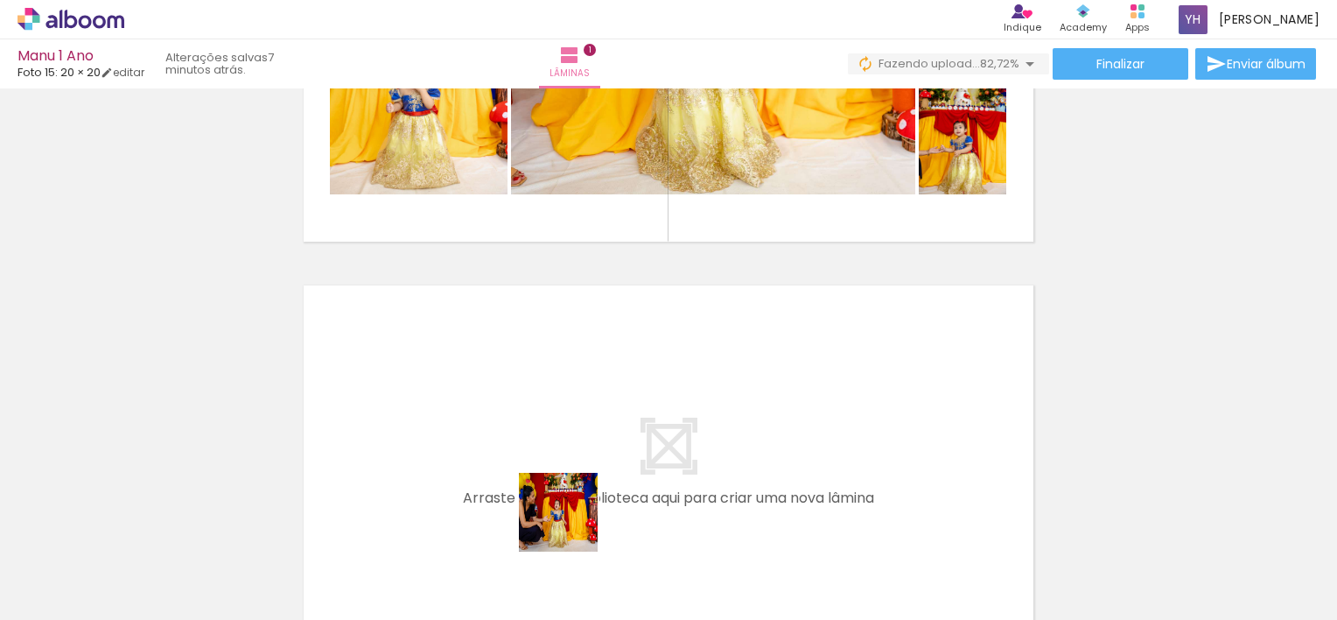
drag, startPoint x: 560, startPoint y: 557, endPoint x: 600, endPoint y: 450, distance: 114.1
click at [600, 450] on quentale-workspace at bounding box center [668, 310] width 1337 height 620
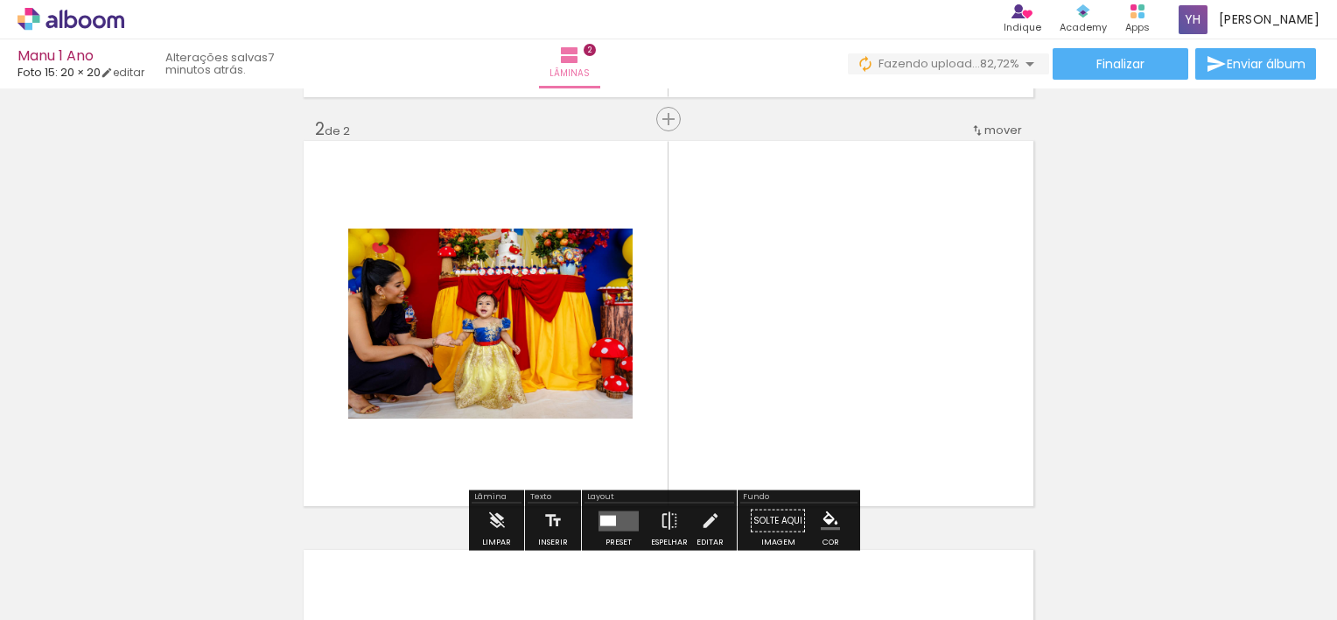
scroll to position [431, 0]
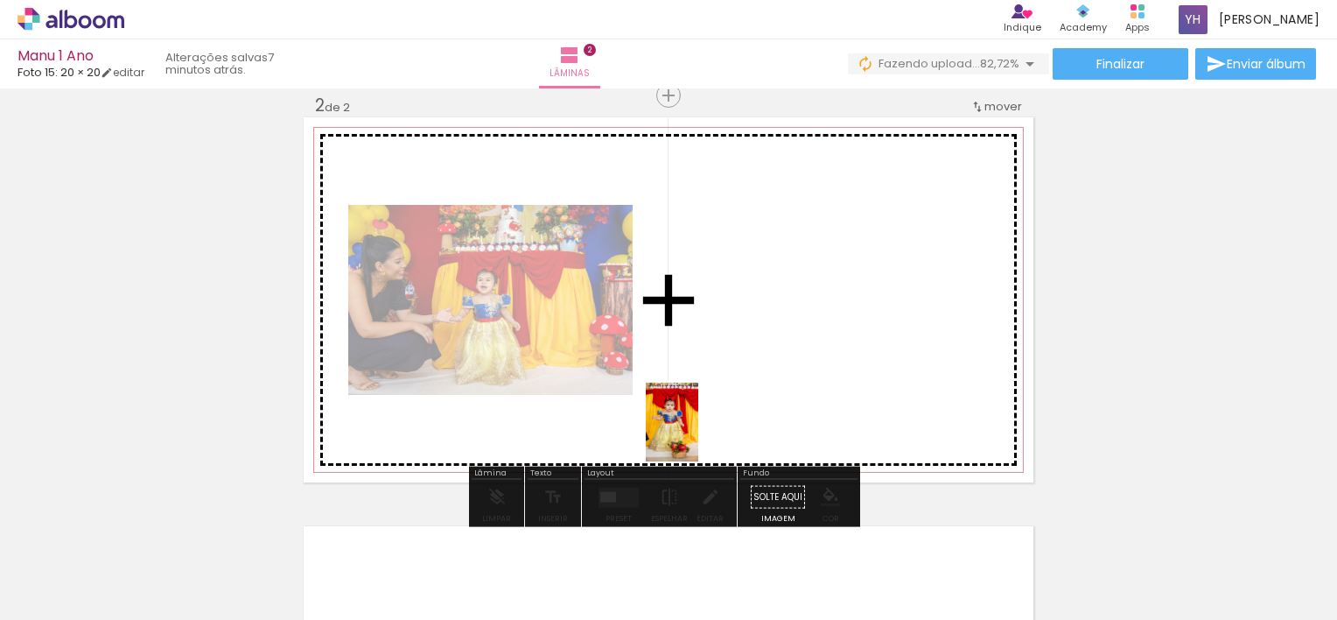
drag, startPoint x: 676, startPoint y: 560, endPoint x: 699, endPoint y: 431, distance: 130.8
click at [699, 432] on quentale-workspace at bounding box center [668, 310] width 1337 height 620
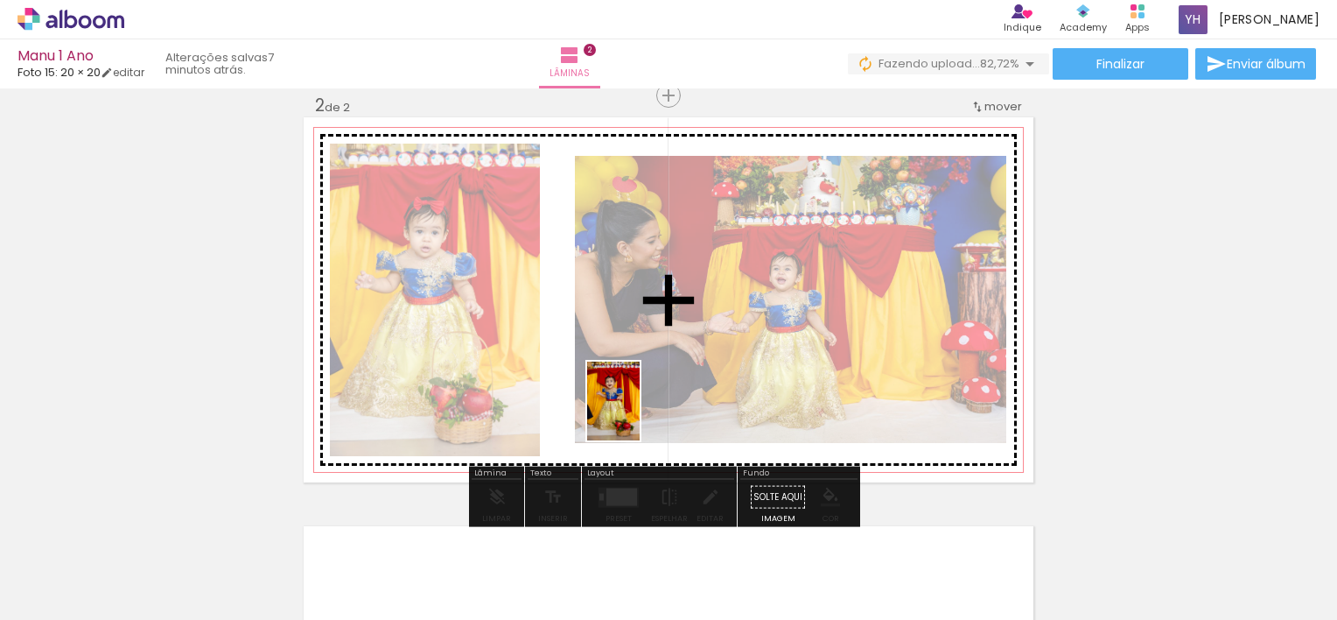
drag, startPoint x: 782, startPoint y: 588, endPoint x: 615, endPoint y: 394, distance: 255.7
click at [616, 394] on quentale-workspace at bounding box center [668, 310] width 1337 height 620
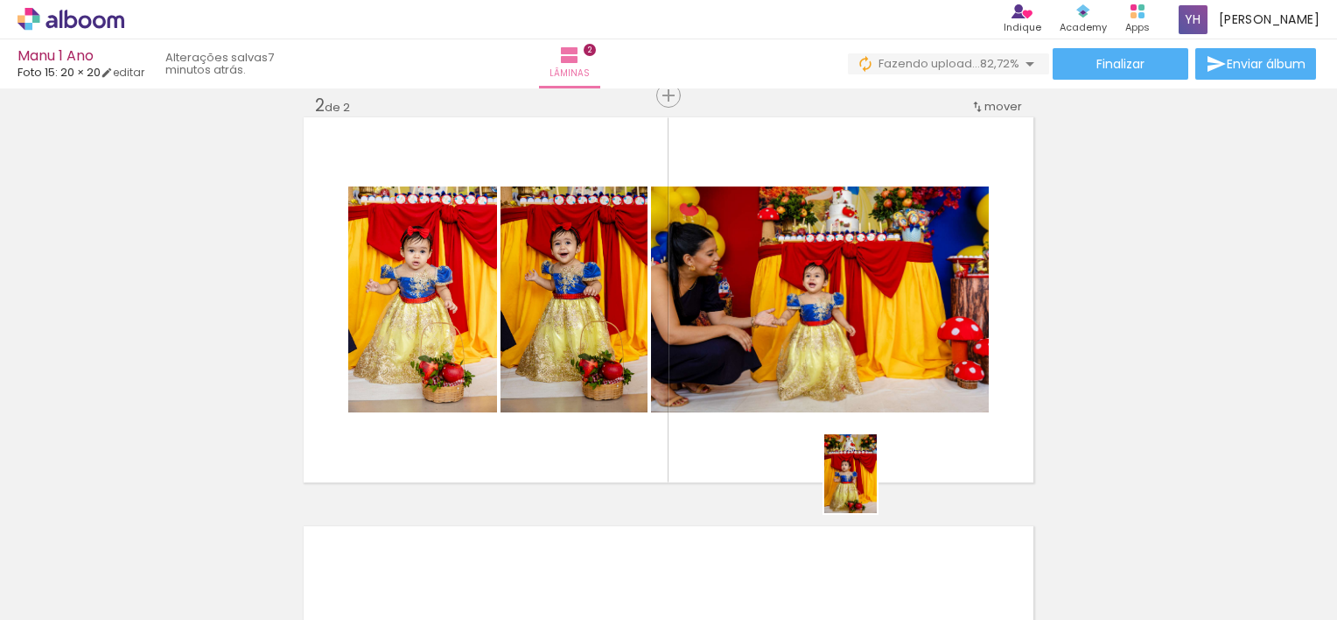
drag, startPoint x: 866, startPoint y: 582, endPoint x: 877, endPoint y: 487, distance: 96.0
click at [877, 487] on quentale-workspace at bounding box center [668, 310] width 1337 height 620
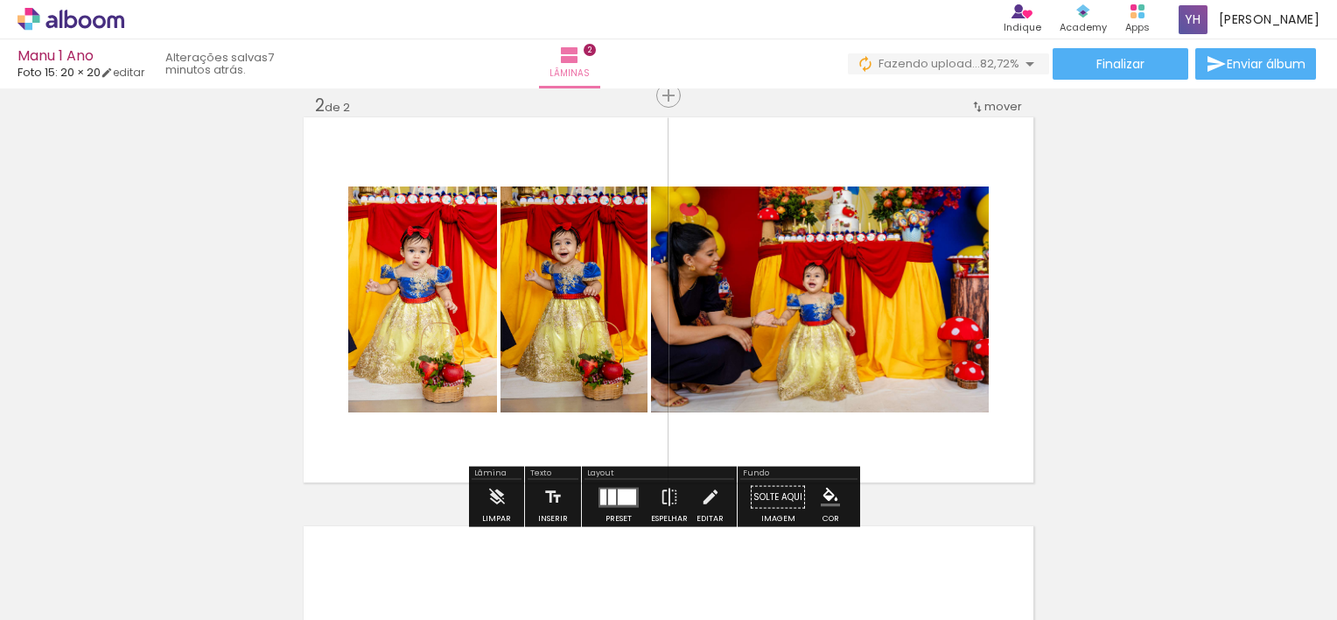
click at [1093, 396] on div "Inserir lâmina 1 de 2 Inserir lâmina 2 de 2" at bounding box center [668, 277] width 1337 height 1227
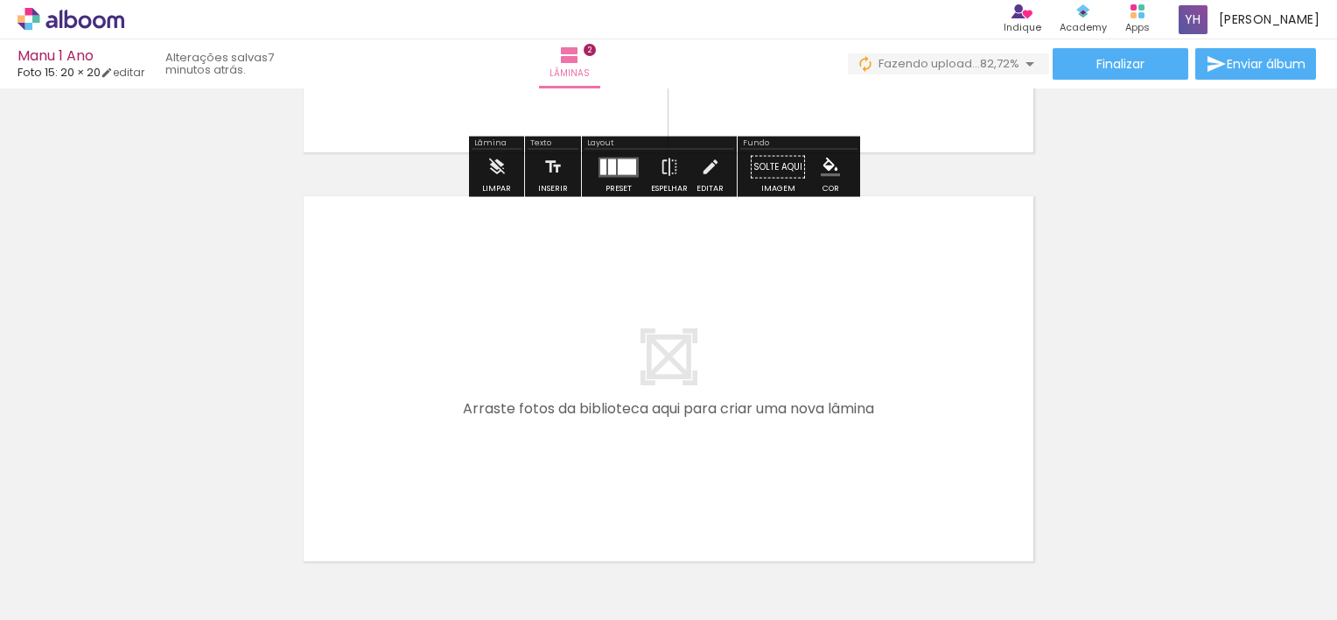
scroll to position [781, 0]
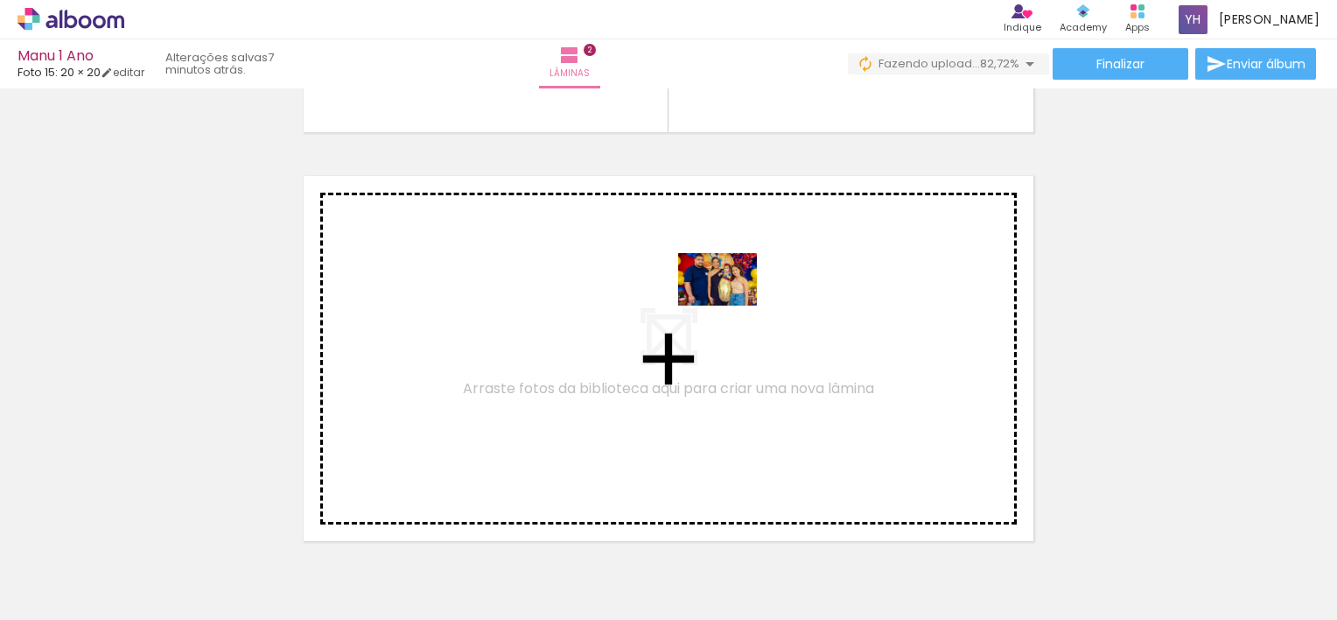
drag, startPoint x: 1327, startPoint y: 556, endPoint x: 731, endPoint y: 305, distance: 646.4
click at [731, 305] on quentale-workspace at bounding box center [668, 310] width 1337 height 620
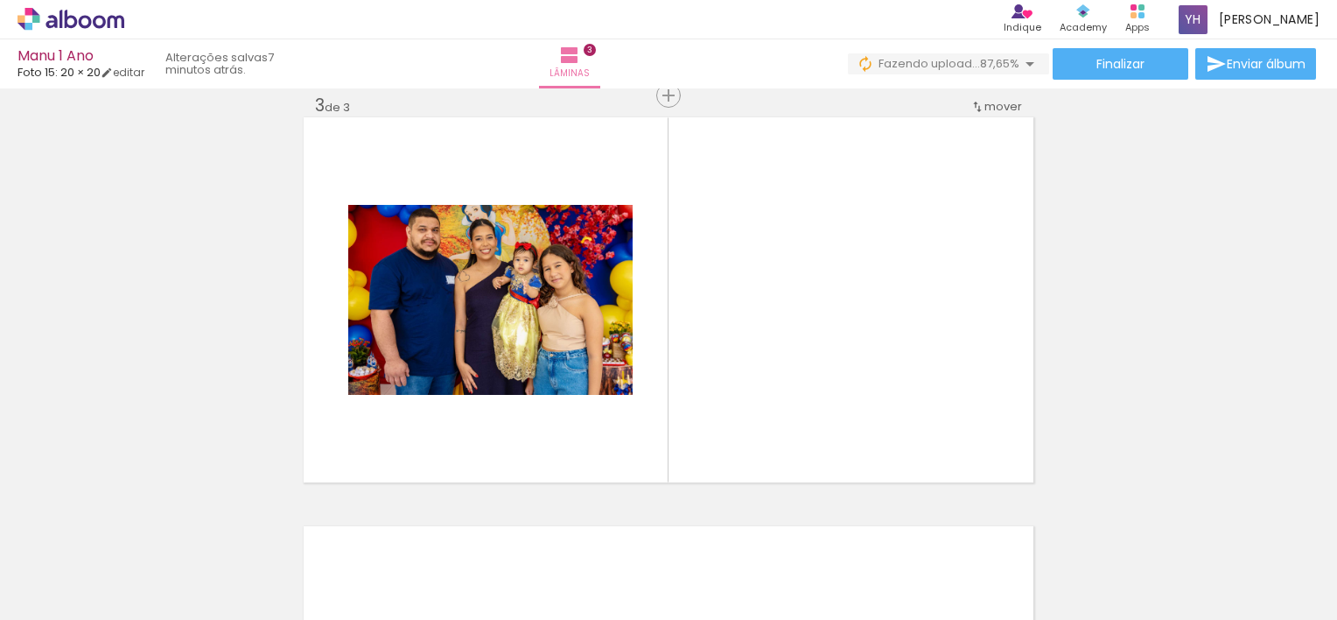
scroll to position [0, 764]
drag, startPoint x: 776, startPoint y: 577, endPoint x: 759, endPoint y: 406, distance: 171.6
click at [759, 406] on quentale-workspace at bounding box center [668, 310] width 1337 height 620
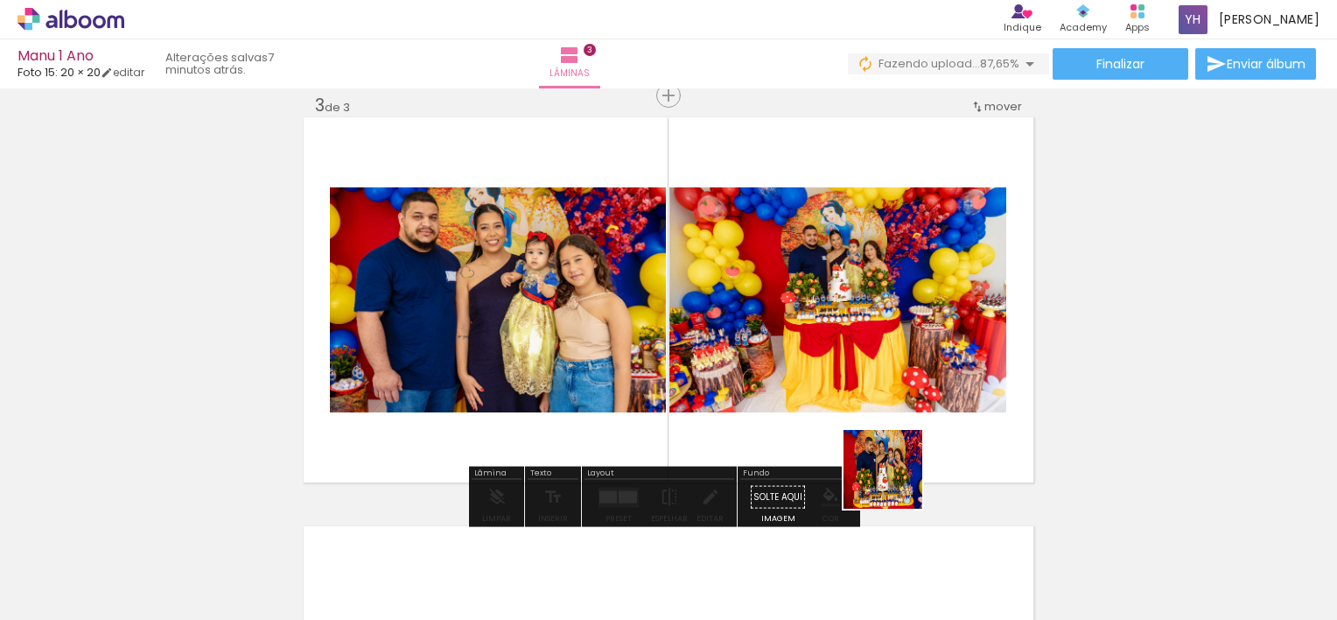
drag, startPoint x: 906, startPoint y: 538, endPoint x: 891, endPoint y: 463, distance: 76.7
click at [891, 463] on quentale-workspace at bounding box center [668, 310] width 1337 height 620
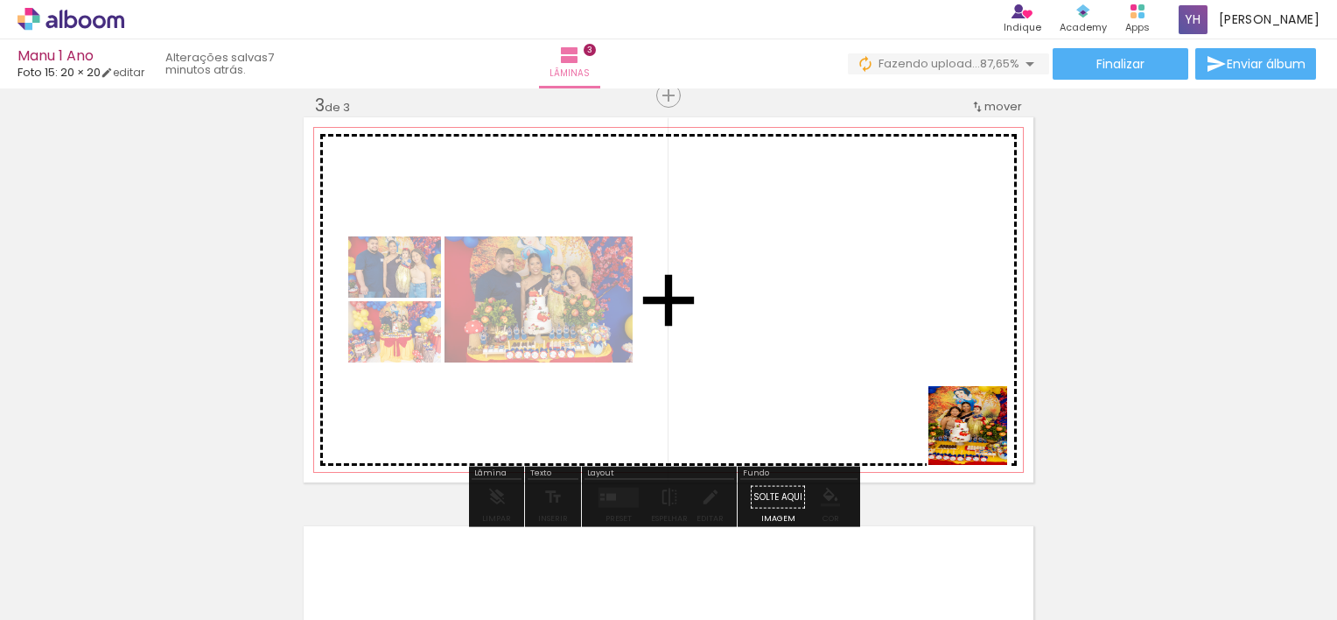
drag, startPoint x: 1101, startPoint y: 565, endPoint x: 959, endPoint y: 432, distance: 193.8
click at [972, 434] on quentale-workspace at bounding box center [668, 310] width 1337 height 620
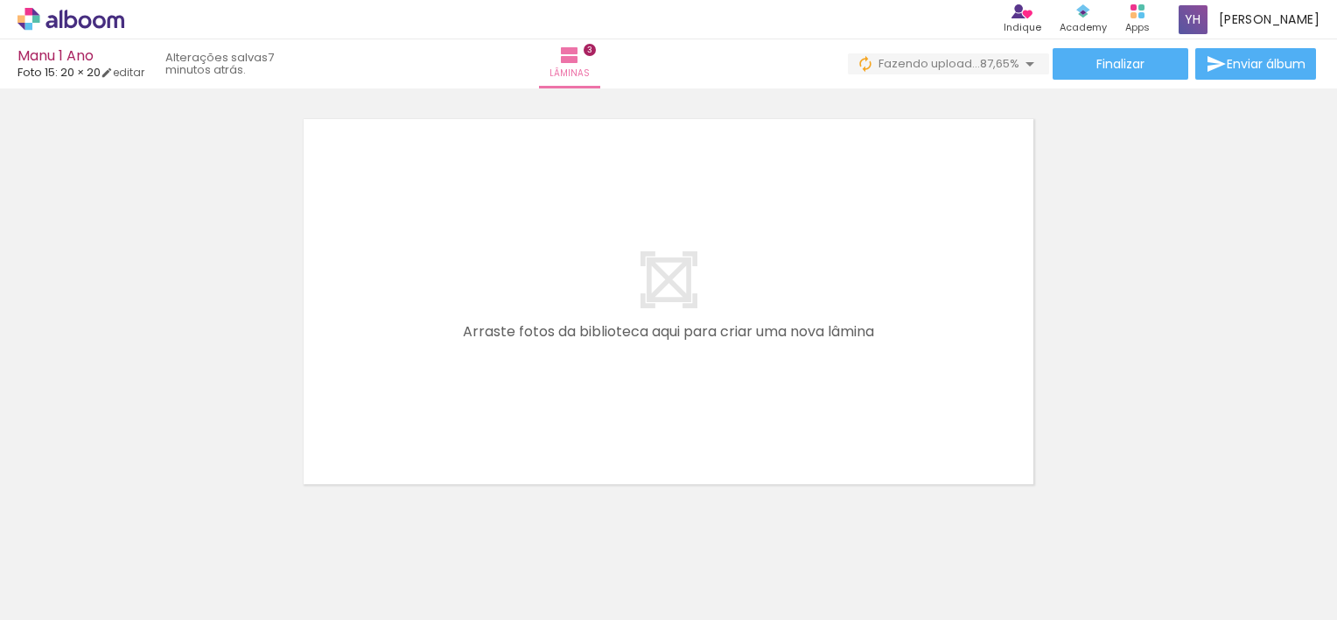
scroll to position [1277, 0]
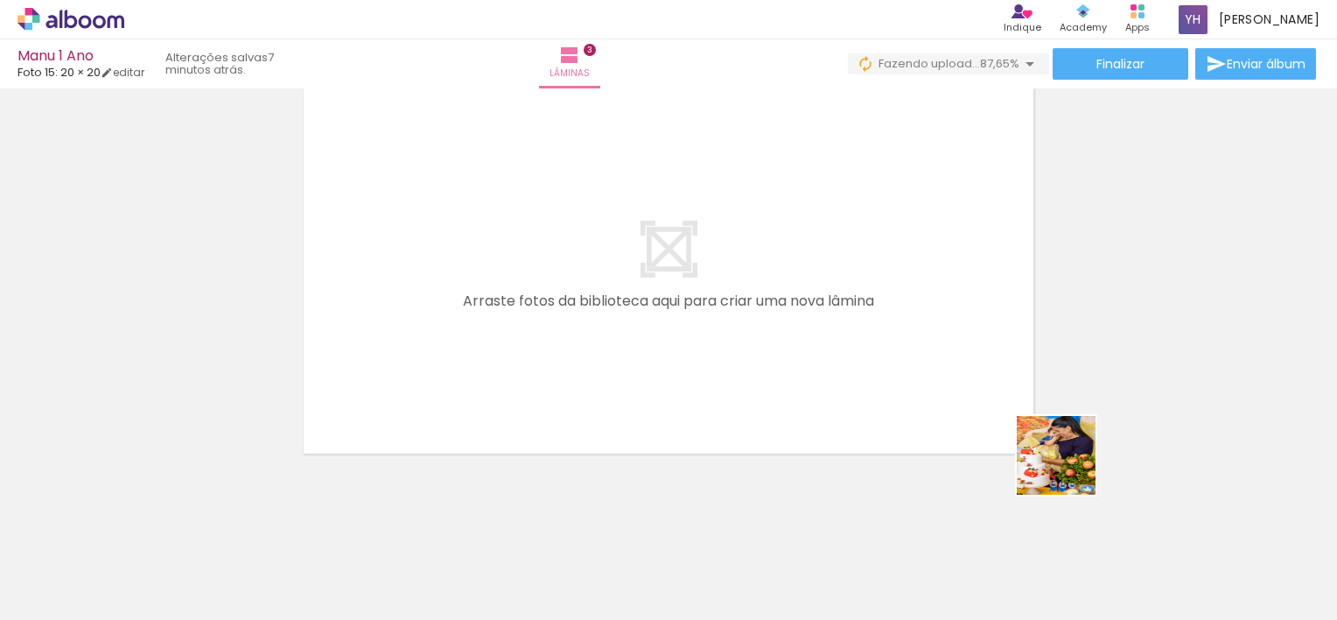
drag, startPoint x: 1138, startPoint y: 567, endPoint x: 984, endPoint y: 378, distance: 243.9
click at [1008, 407] on quentale-workspace at bounding box center [668, 310] width 1337 height 620
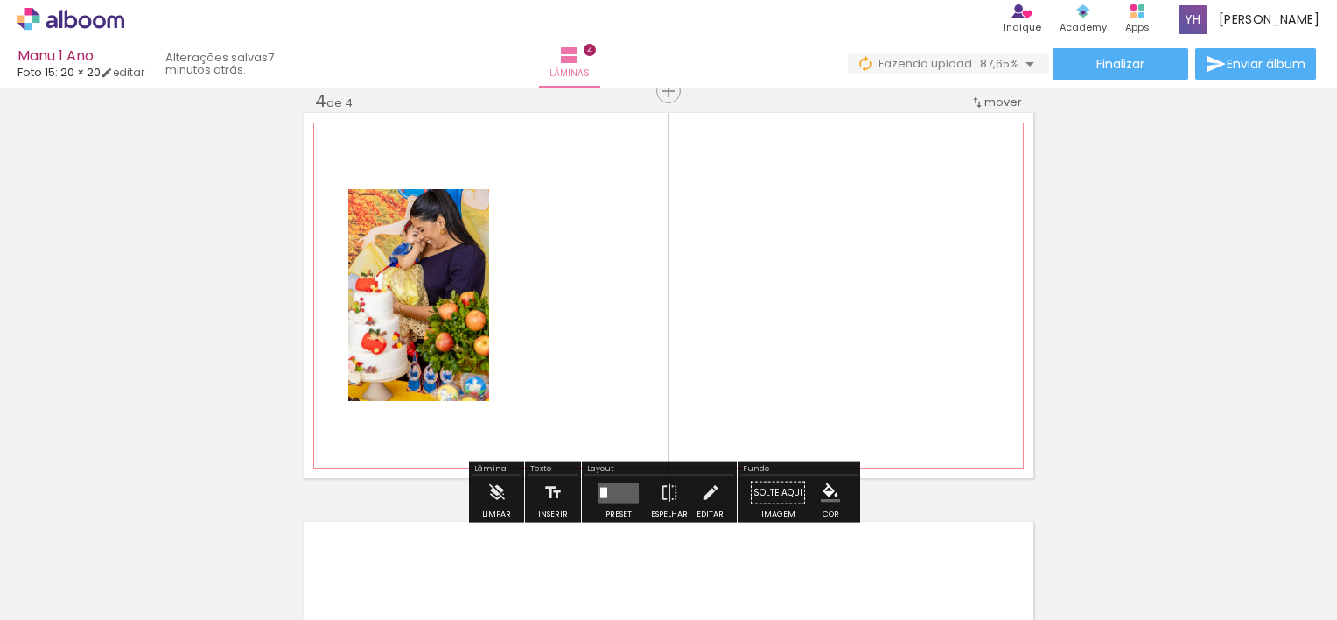
scroll to position [1248, 0]
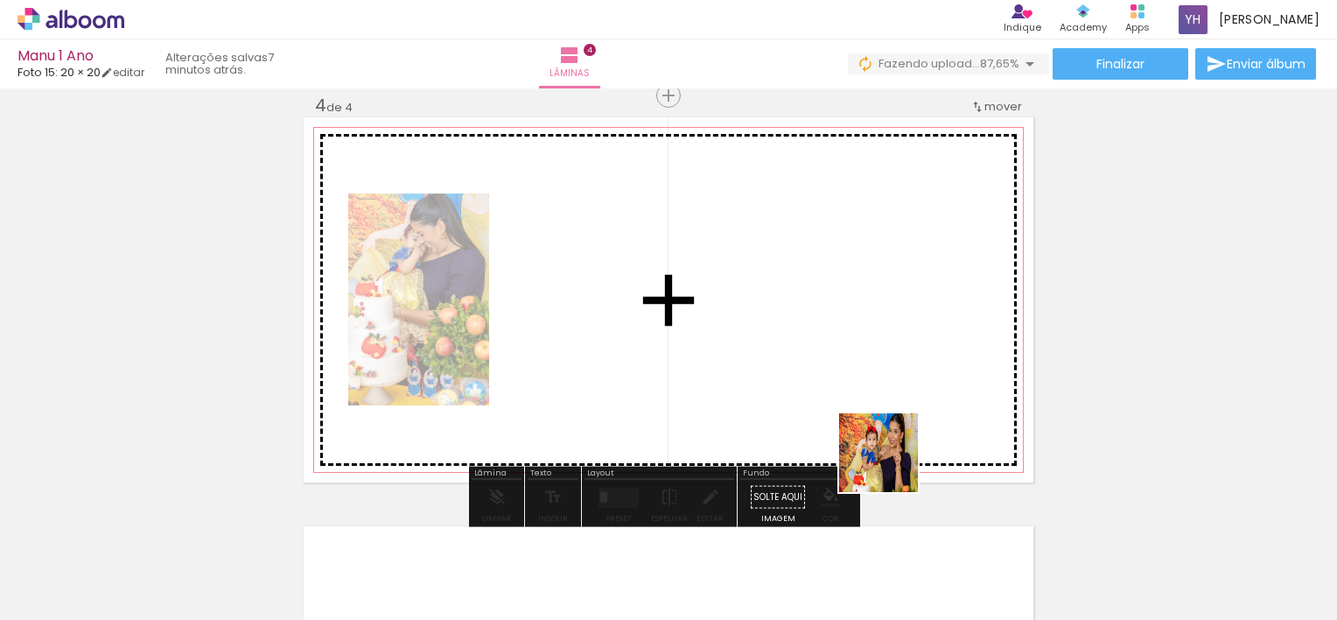
drag, startPoint x: 875, startPoint y: 551, endPoint x: 908, endPoint y: 413, distance: 142.0
click at [908, 413] on quentale-workspace at bounding box center [668, 310] width 1337 height 620
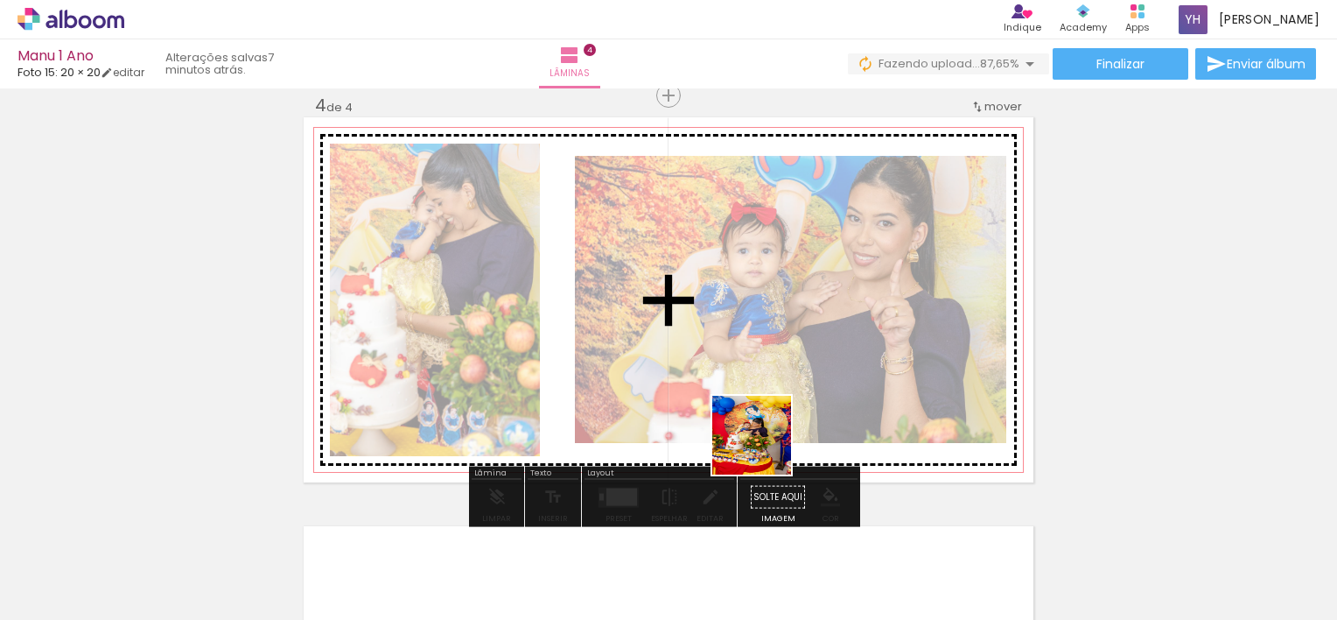
drag, startPoint x: 971, startPoint y: 564, endPoint x: 682, endPoint y: 395, distance: 334.6
click at [697, 400] on quentale-workspace at bounding box center [668, 310] width 1337 height 620
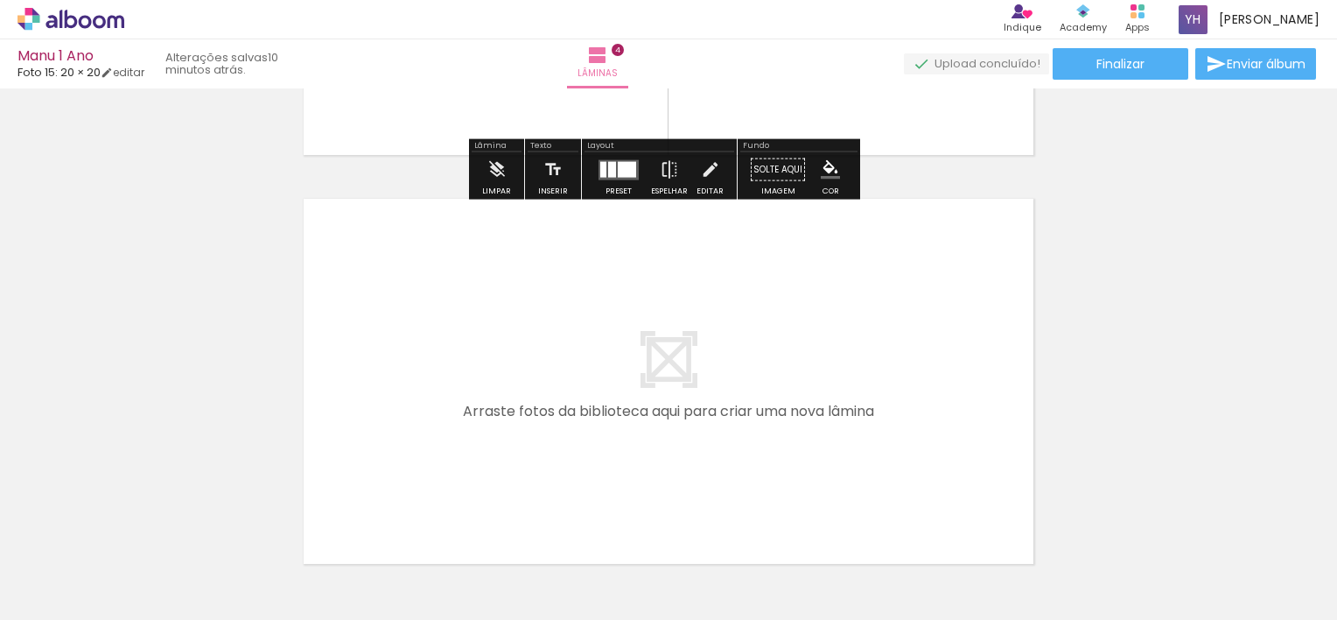
scroll to position [1690, 0]
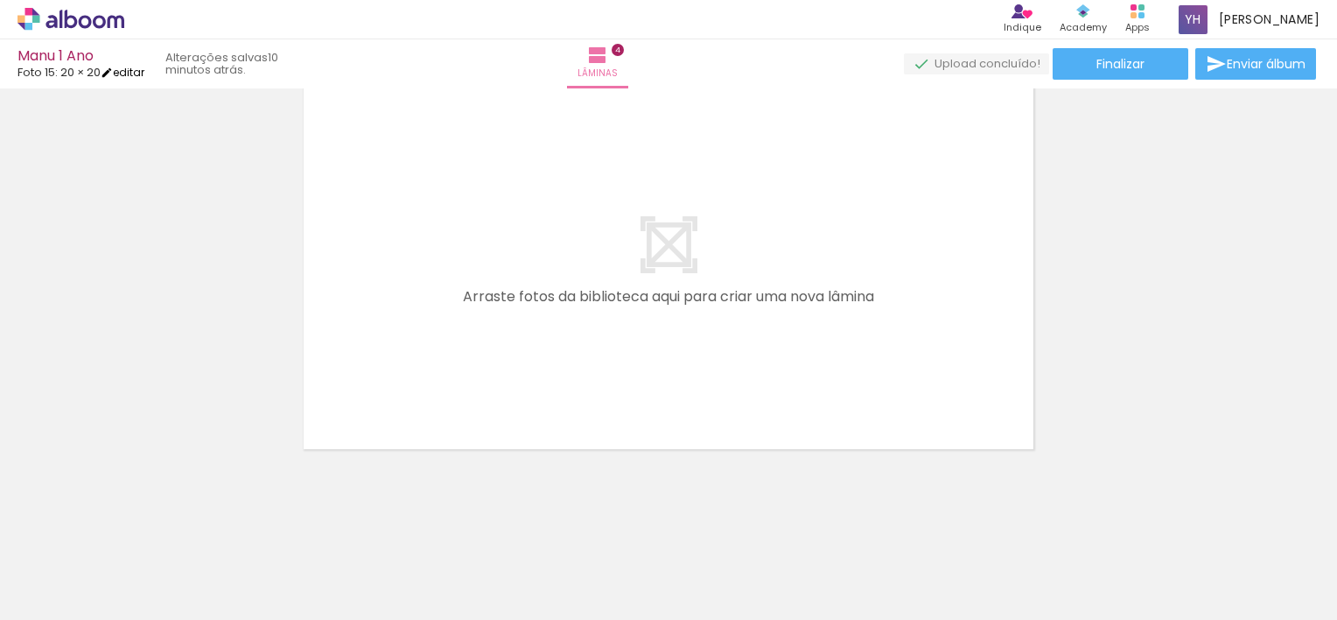
click at [143, 71] on link "editar" at bounding box center [123, 72] width 44 height 15
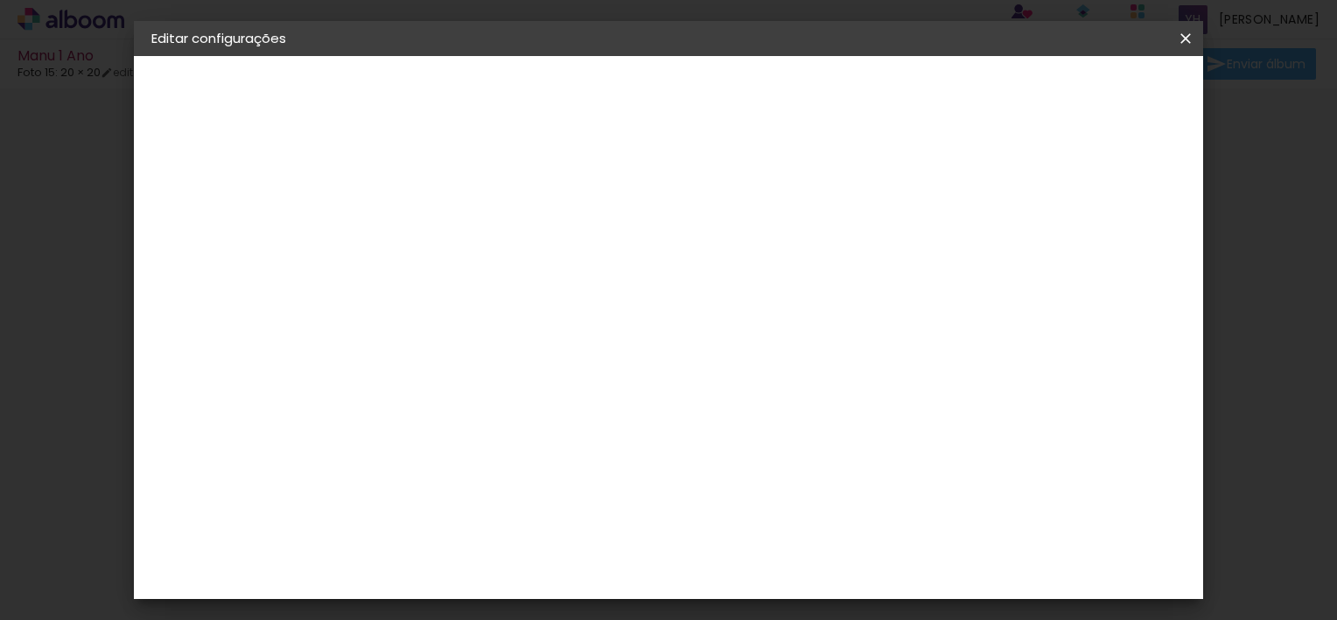
click at [213, 305] on div "3. Revisão" at bounding box center [247, 305] width 192 height 21
click at [214, 307] on div "3. Revisão" at bounding box center [247, 305] width 192 height 21
click at [1183, 39] on iron-icon at bounding box center [1185, 39] width 21 height 18
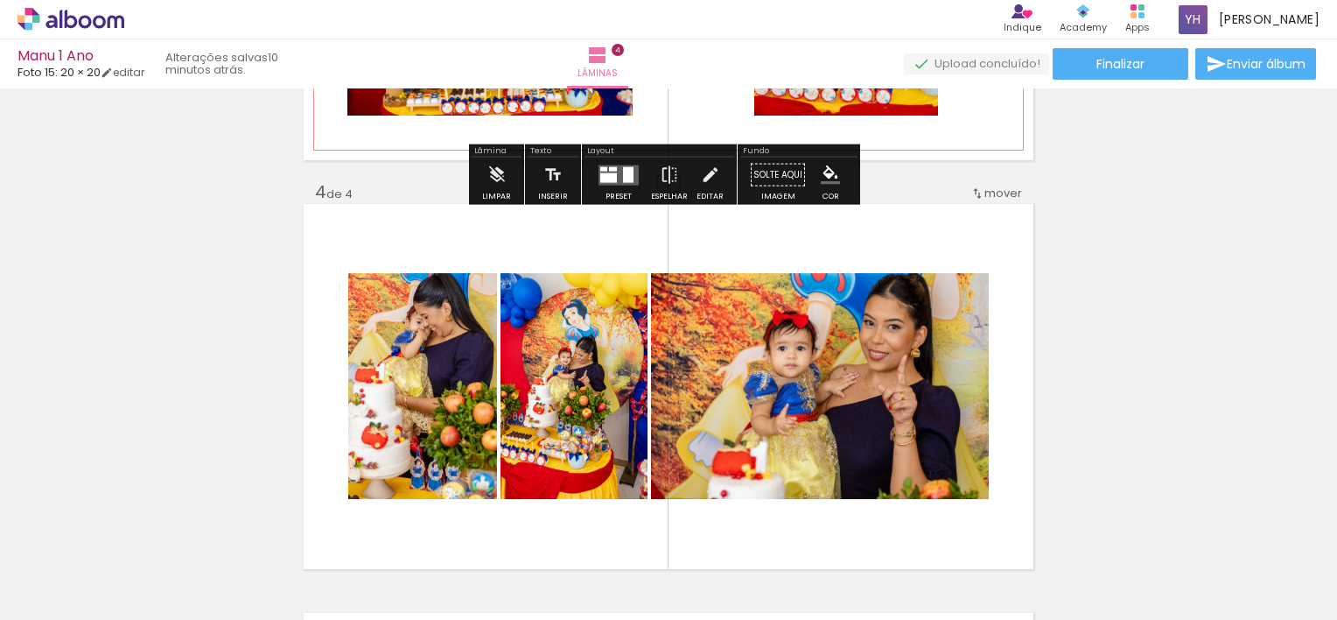
scroll to position [1427, 0]
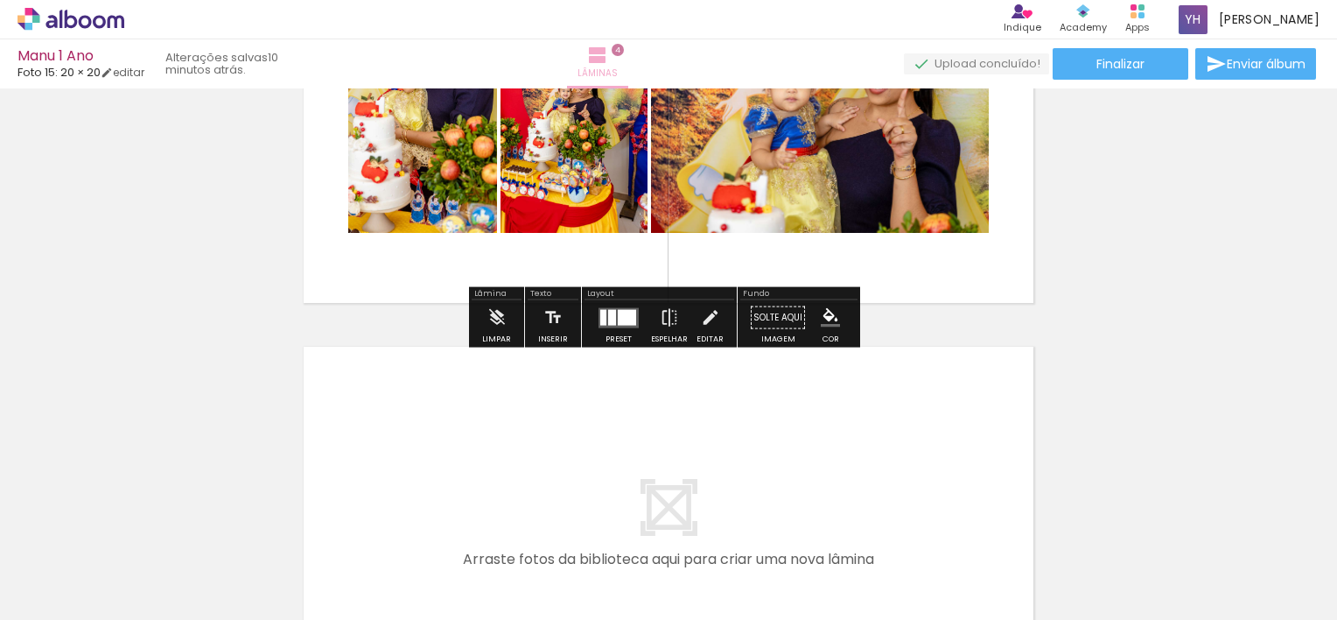
click at [608, 53] on iron-icon at bounding box center [597, 55] width 21 height 21
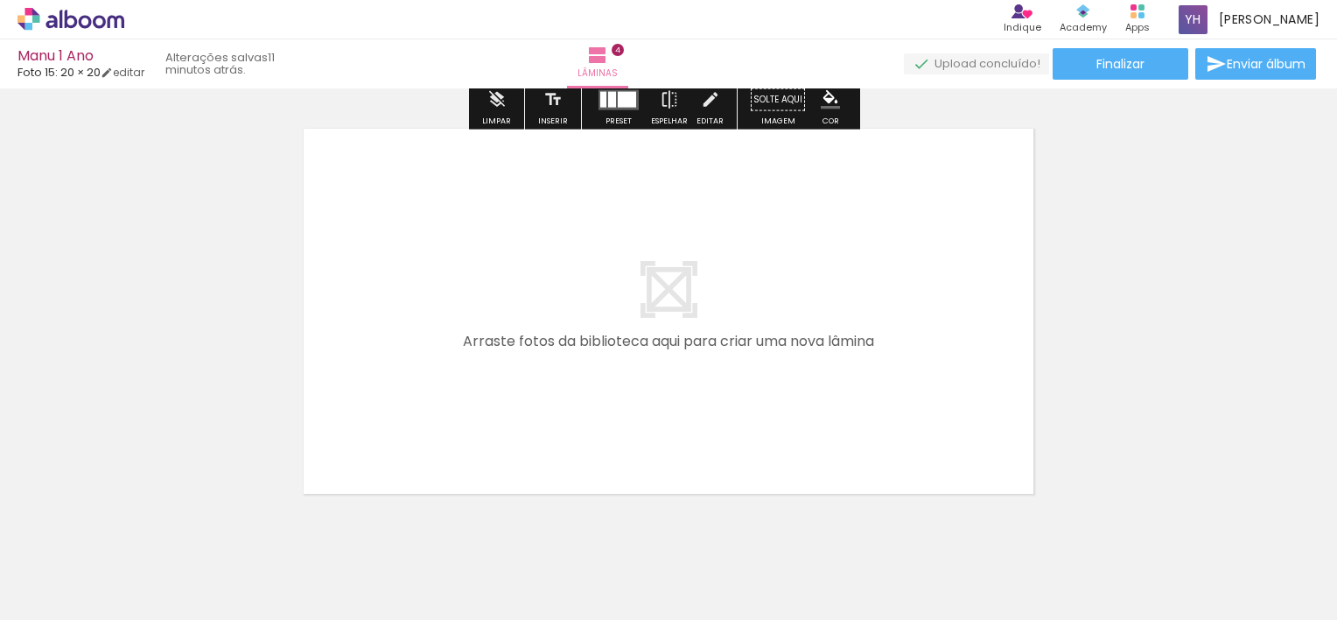
scroll to position [1663, 0]
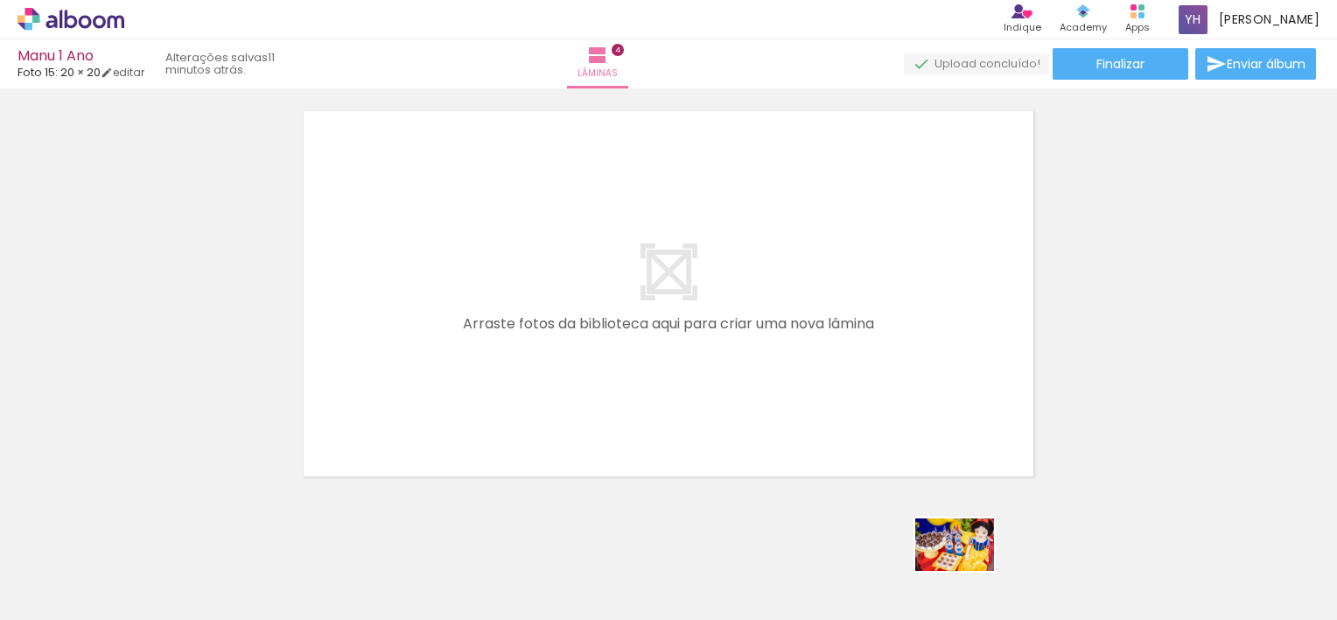
drag, startPoint x: 1239, startPoint y: 579, endPoint x: 973, endPoint y: 571, distance: 266.2
click at [0, 0] on slot at bounding box center [0, 0] width 0 height 0
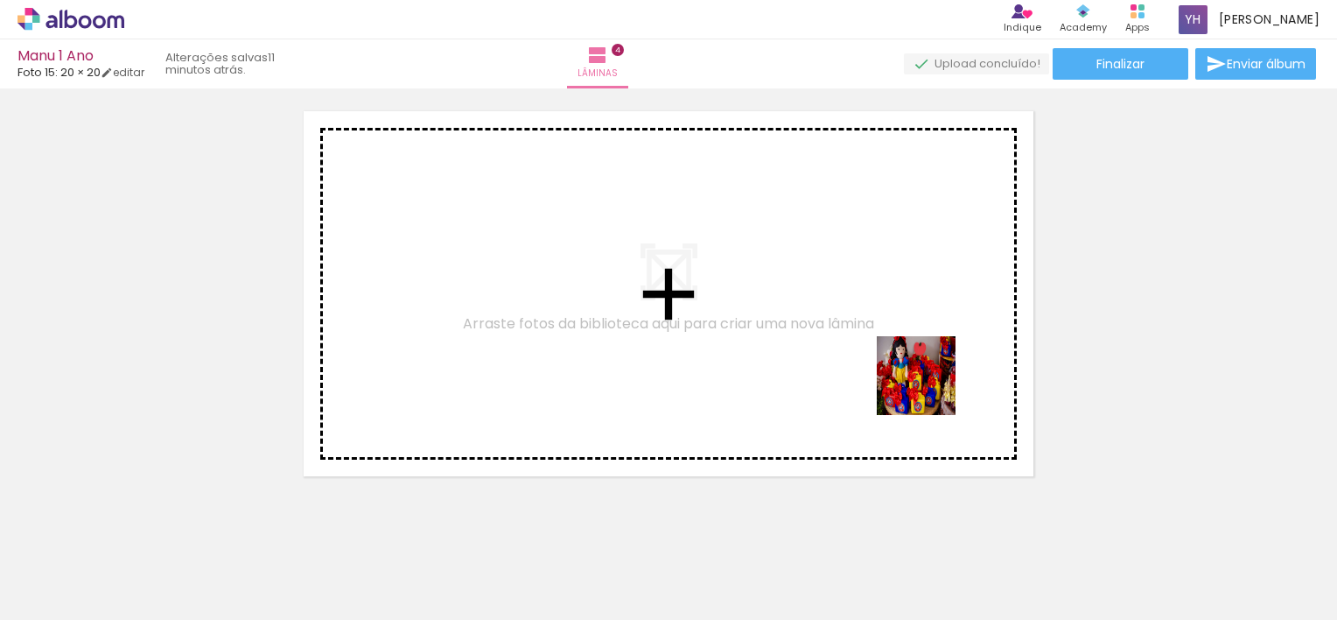
drag, startPoint x: 1117, startPoint y: 568, endPoint x: 929, endPoint y: 389, distance: 259.4
click at [929, 389] on quentale-workspace at bounding box center [668, 310] width 1337 height 620
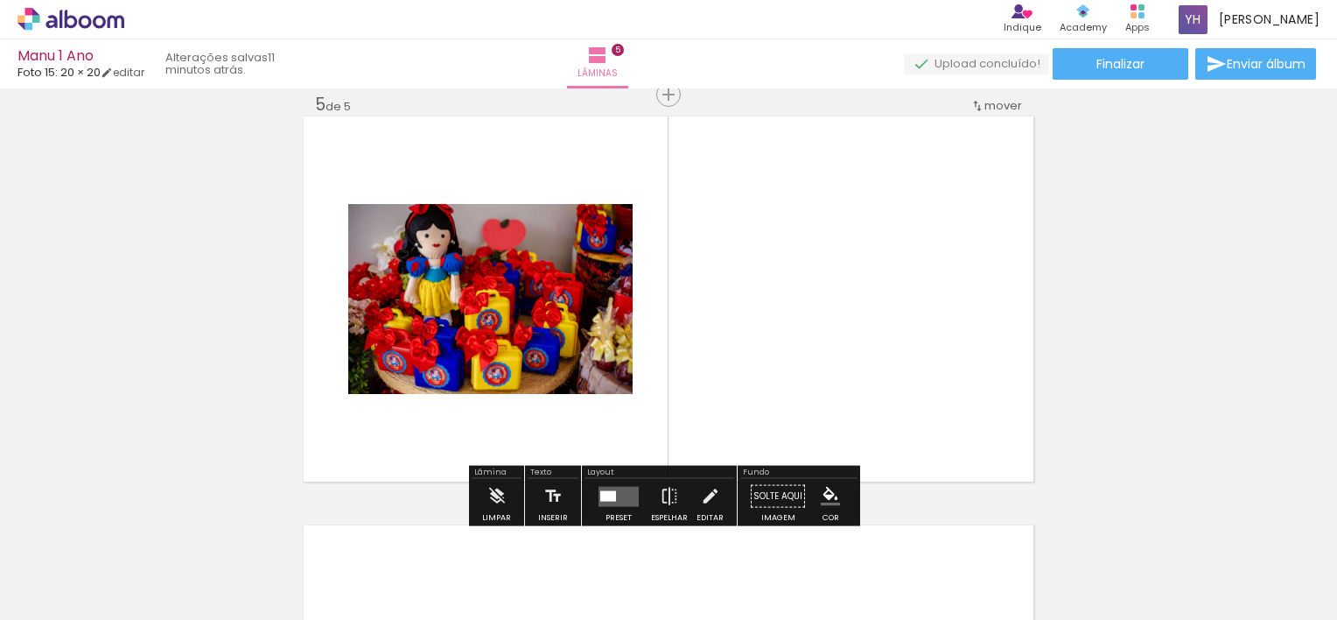
scroll to position [1657, 0]
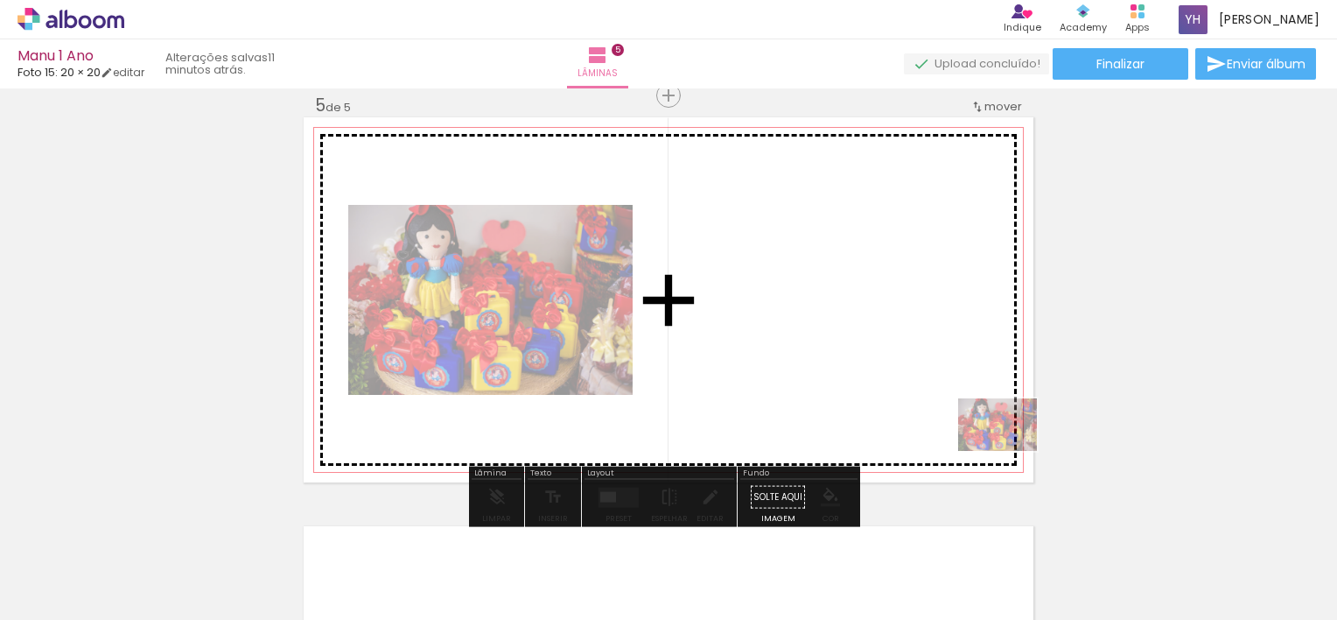
drag, startPoint x: 1133, startPoint y: 561, endPoint x: 1091, endPoint y: 558, distance: 42.1
click at [1091, 558] on div at bounding box center [1112, 561] width 87 height 58
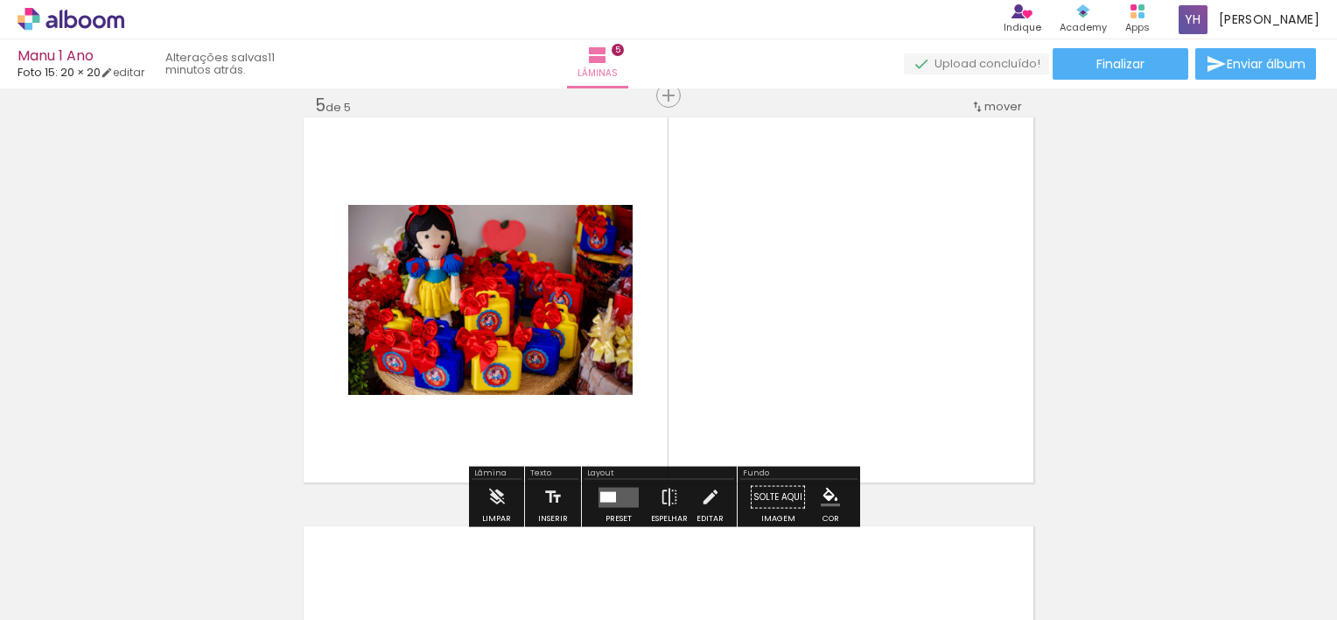
drag, startPoint x: 1203, startPoint y: 578, endPoint x: 859, endPoint y: 375, distance: 399.7
click at [859, 375] on quentale-workspace at bounding box center [668, 310] width 1337 height 620
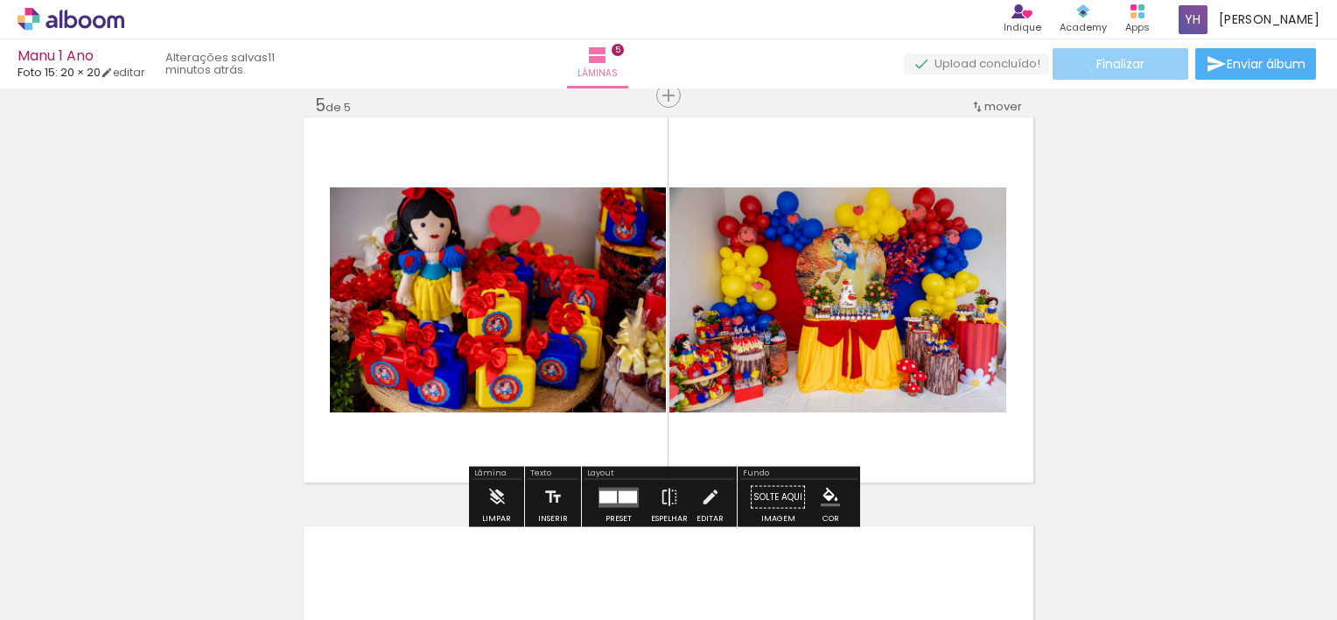
click at [1085, 70] on paper-button "Finalizar" at bounding box center [1121, 64] width 136 height 32
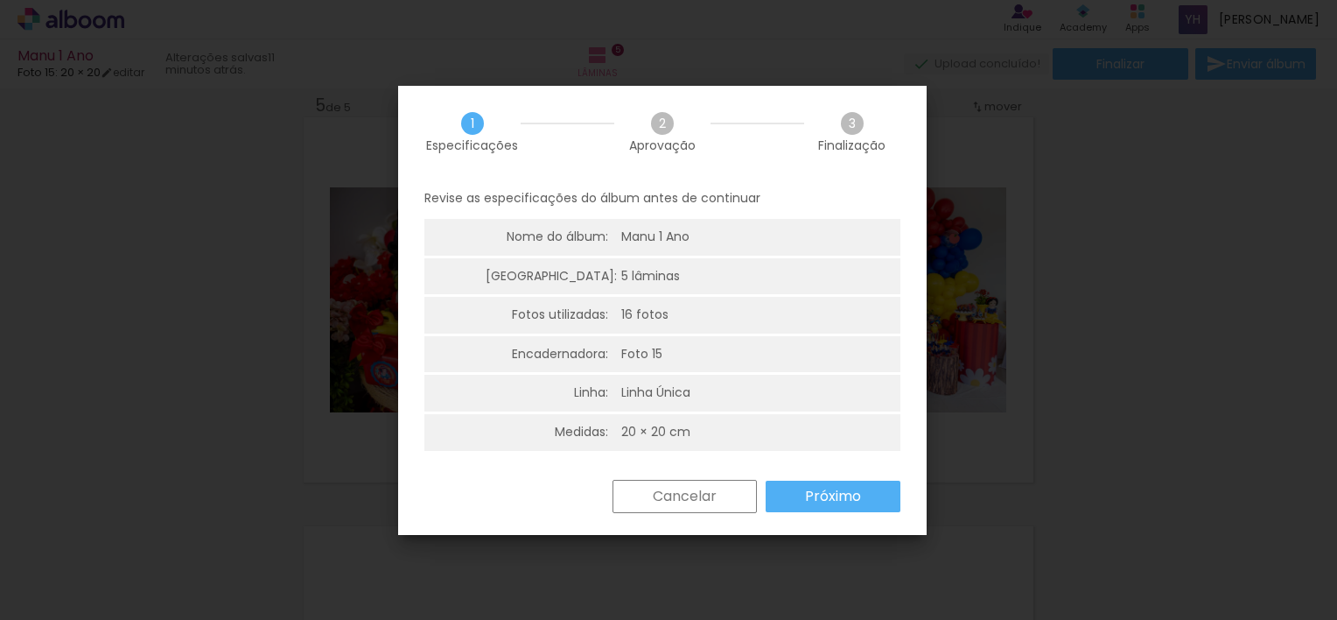
scroll to position [4, 0]
click at [0, 0] on slot "Próximo" at bounding box center [0, 0] width 0 height 0
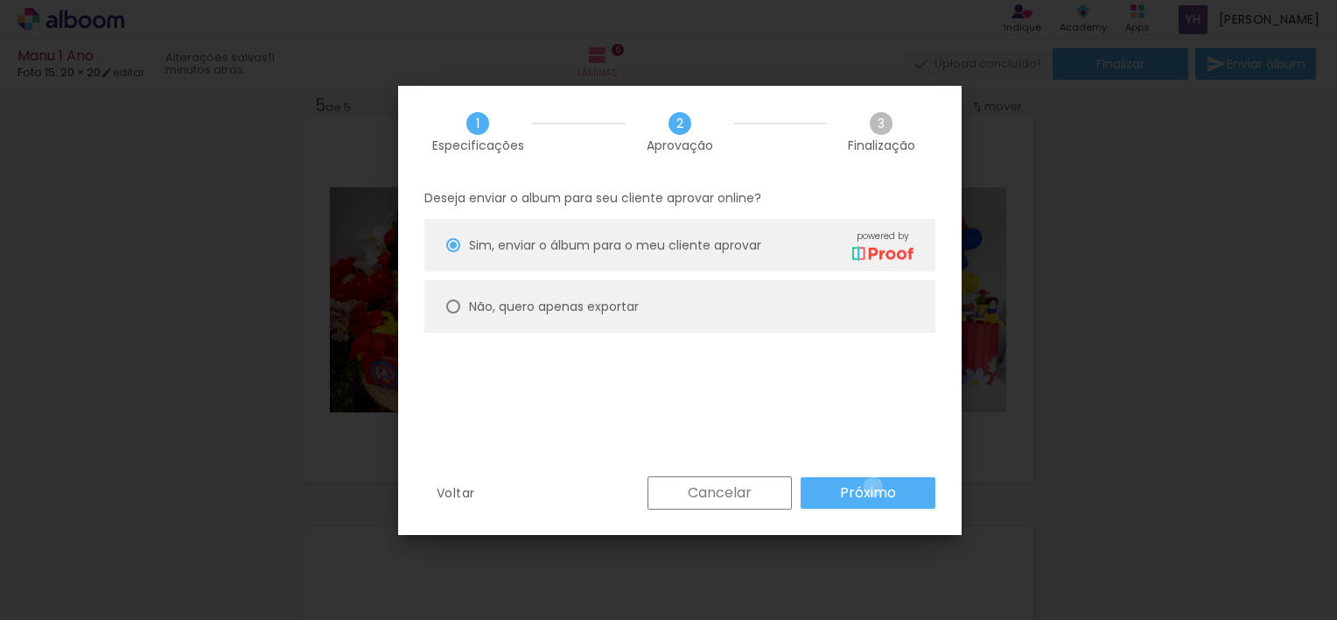
click at [0, 0] on slot "Próximo" at bounding box center [0, 0] width 0 height 0
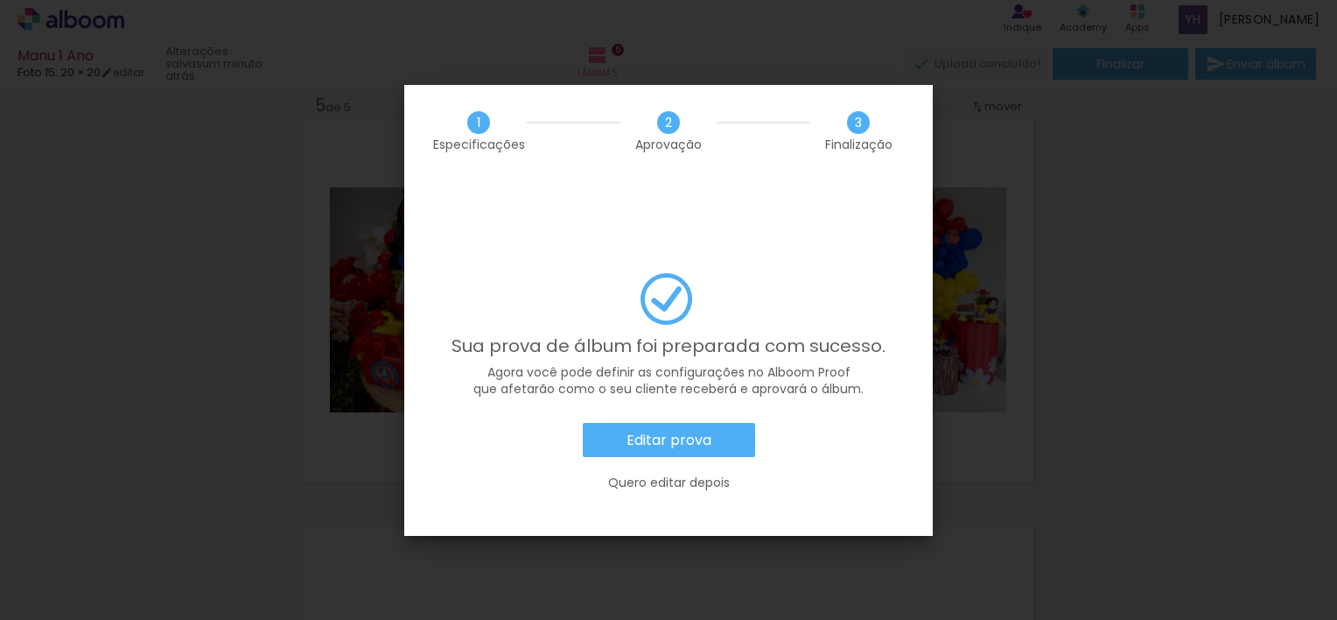
click at [0, 0] on slot "Editar prova" at bounding box center [0, 0] width 0 height 0
